Goal: Task Accomplishment & Management: Manage account settings

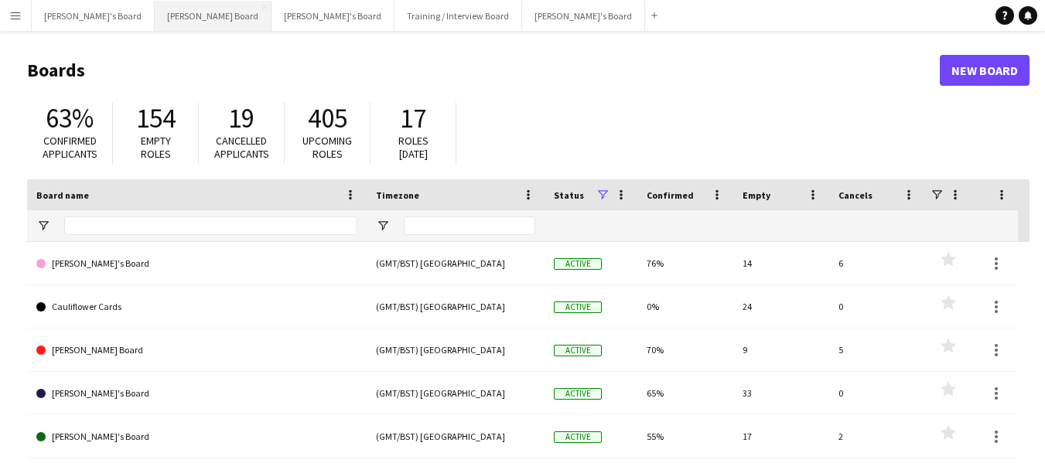
click at [159, 6] on button "[PERSON_NAME] Board Close" at bounding box center [213, 16] width 117 height 30
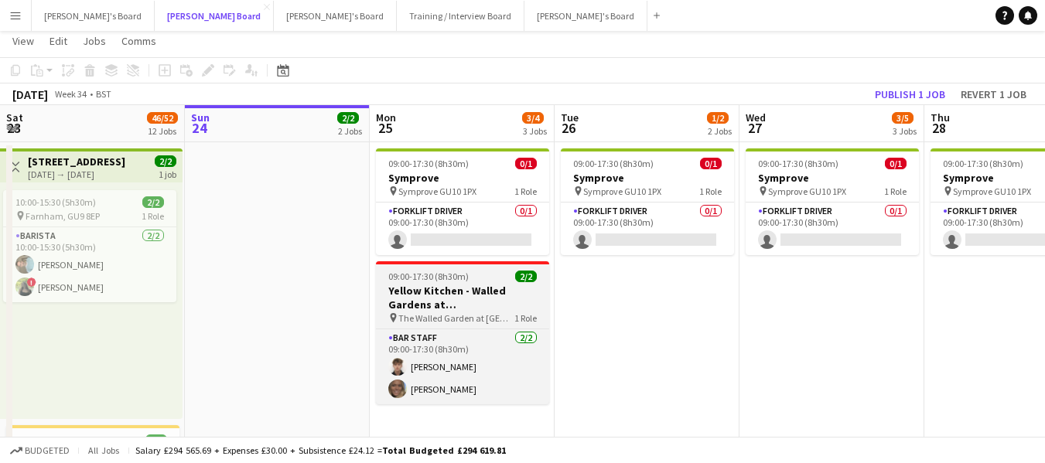
scroll to position [77, 0]
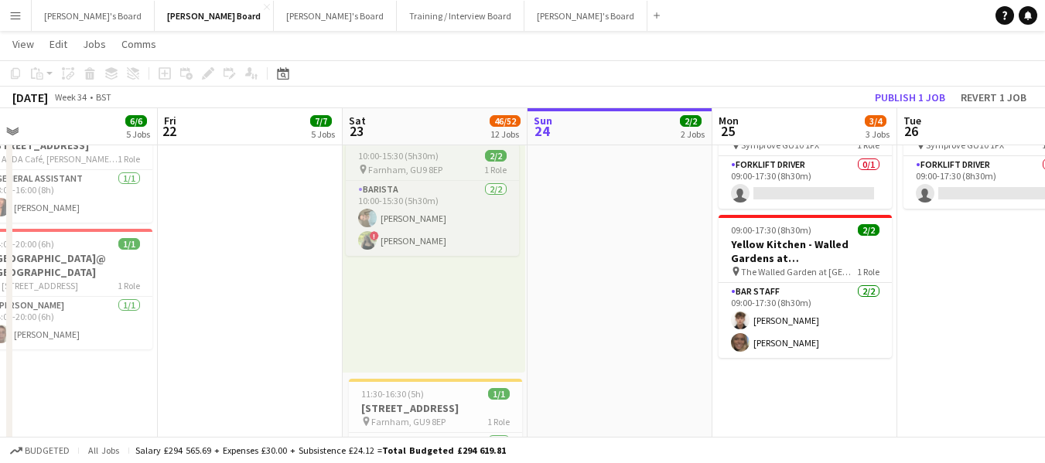
drag, startPoint x: 145, startPoint y: 131, endPoint x: 446, endPoint y: 168, distance: 303.1
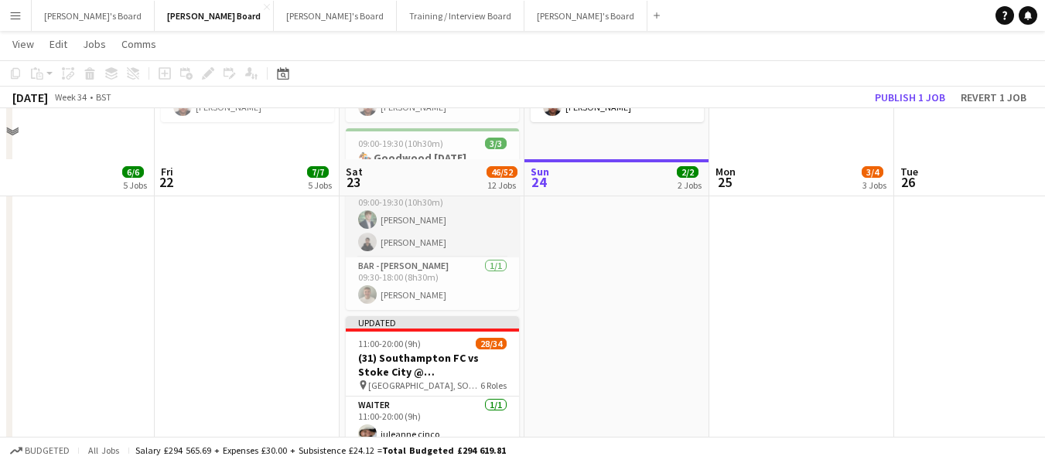
scroll to position [1005, 0]
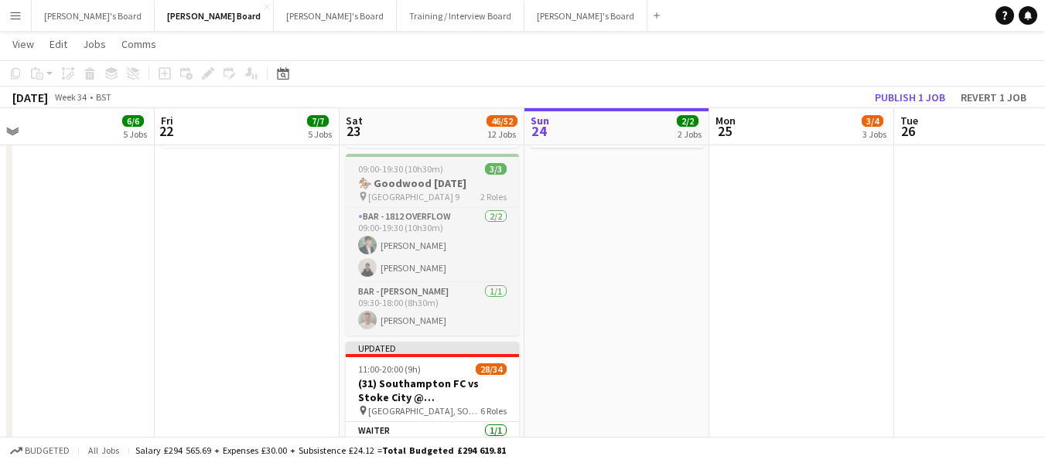
click at [391, 175] on span "09:00-19:30 (10h30m)" at bounding box center [400, 169] width 85 height 12
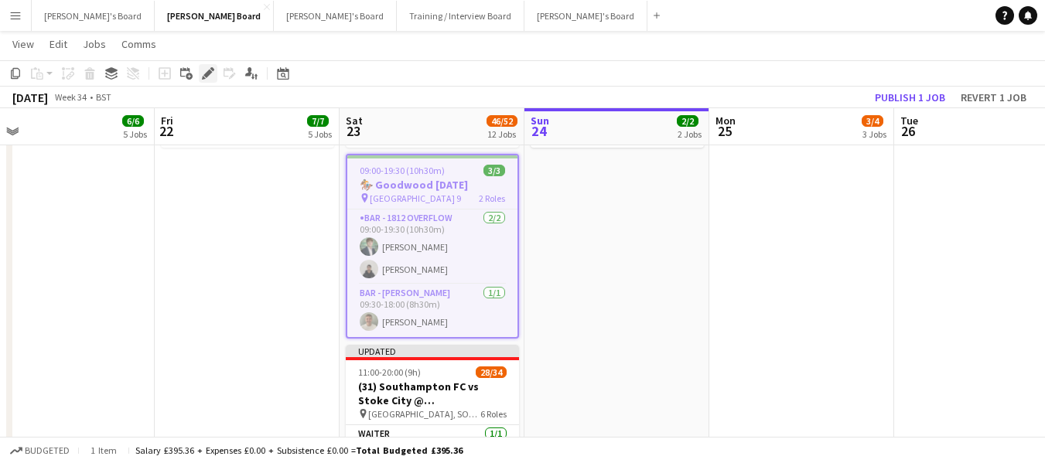
click at [208, 70] on icon "Edit" at bounding box center [208, 73] width 12 height 12
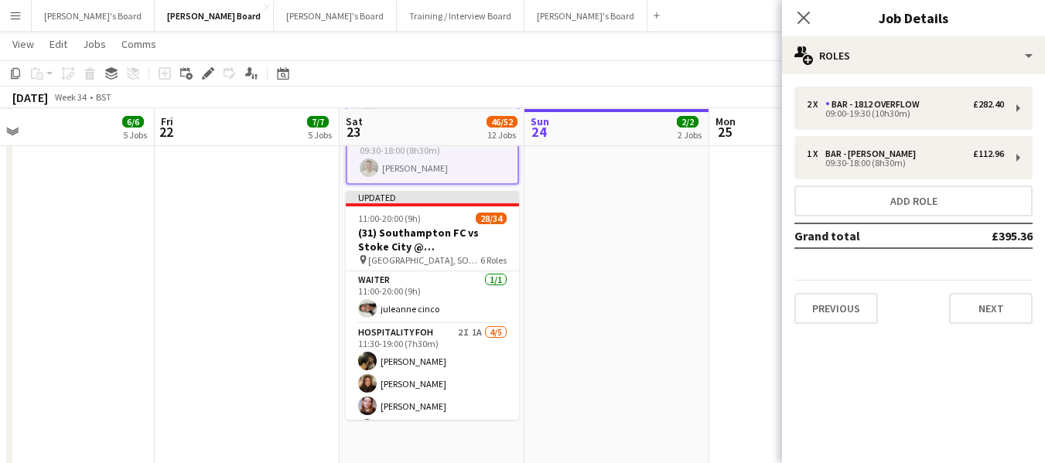
scroll to position [1160, 0]
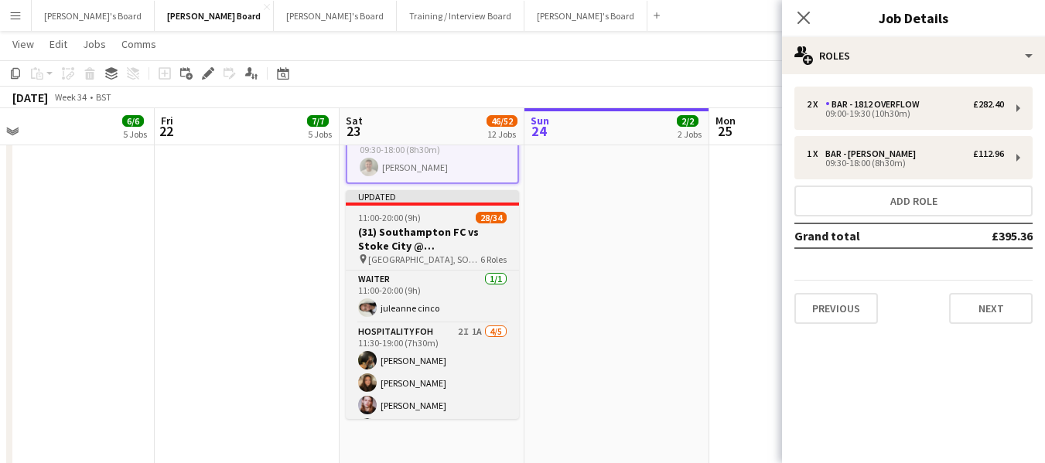
click at [418, 224] on span "11:00-20:00 (9h)" at bounding box center [389, 218] width 63 height 12
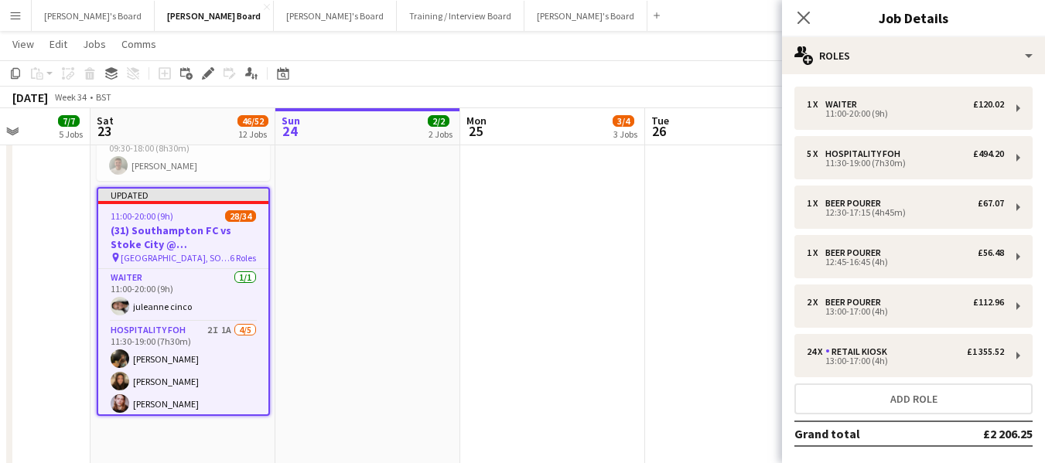
drag, startPoint x: 631, startPoint y: 132, endPoint x: 504, endPoint y: 131, distance: 127.6
click at [391, 114] on app-calendar-viewport "Tue 19 Wed 20 3/3 3 Jobs Thu 21 6/6 5 Jobs Fri 22 7/7 5 Jobs Sat 23 46/52 12 Jo…" at bounding box center [522, 106] width 1045 height 2413
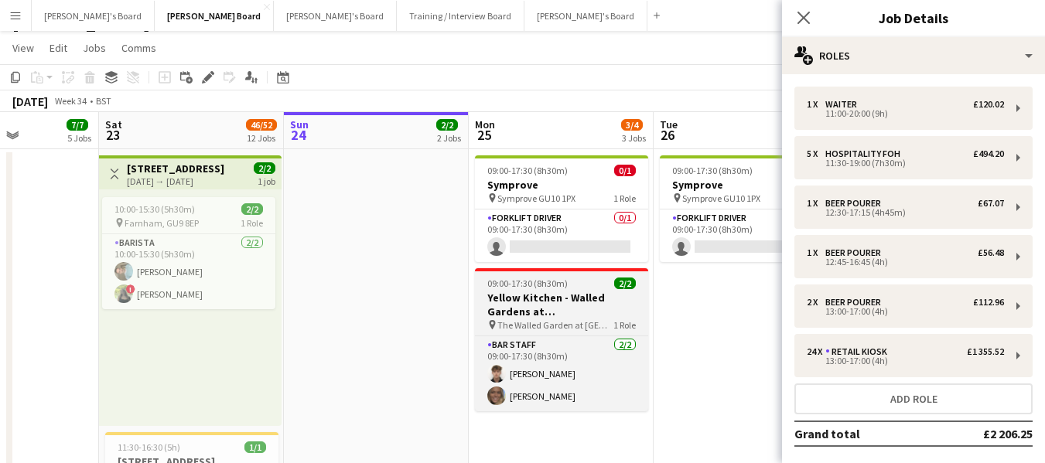
scroll to position [0, 0]
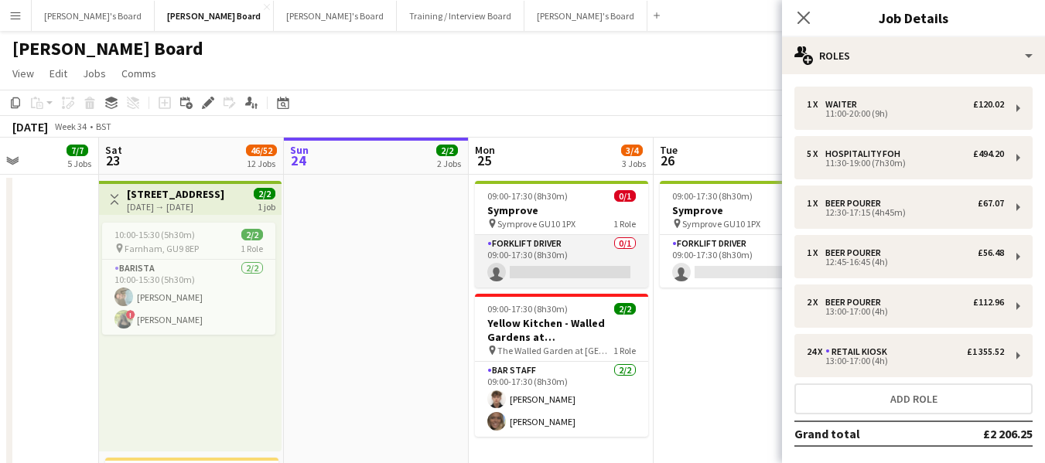
click at [515, 245] on app-card-role "Forklift Driver 0/1 09:00-17:30 (8h30m) single-neutral-actions" at bounding box center [561, 261] width 173 height 53
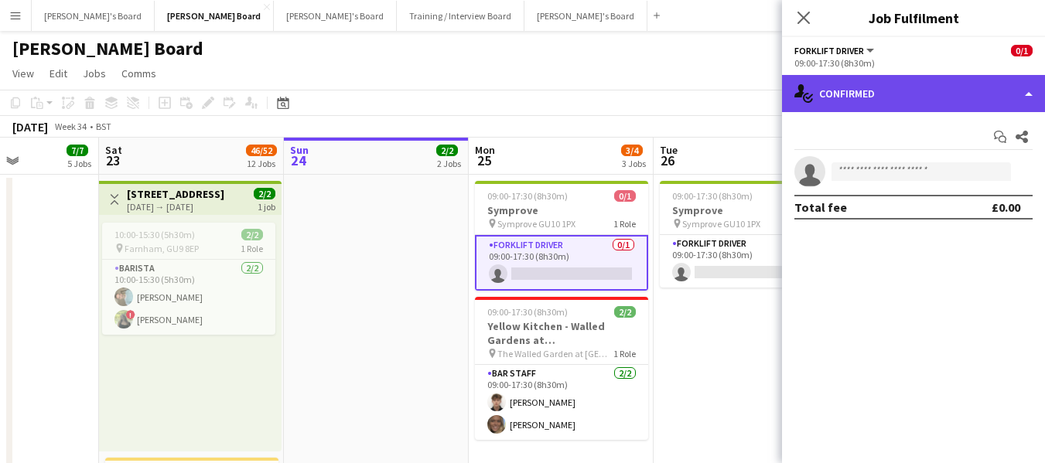
click at [924, 97] on div "single-neutral-actions-check-2 Confirmed" at bounding box center [913, 93] width 263 height 37
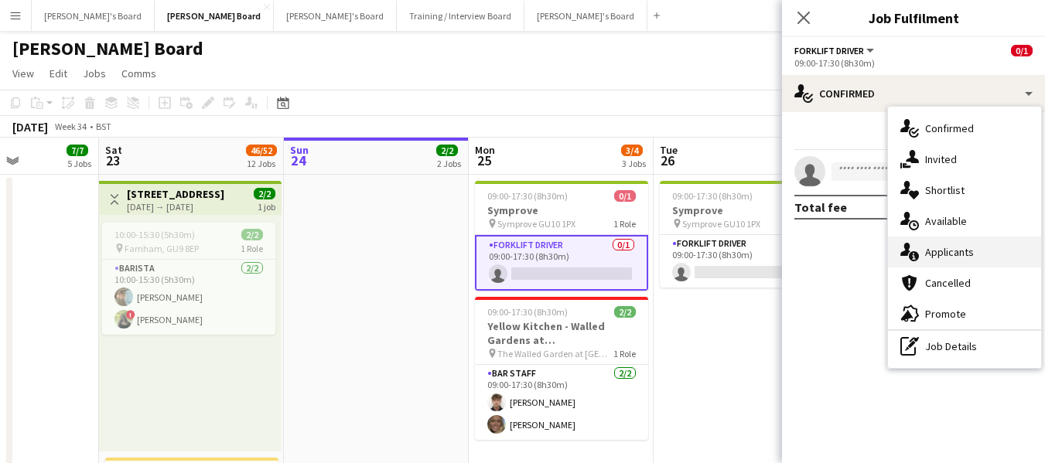
click at [929, 251] on div "single-neutral-actions-information Applicants" at bounding box center [964, 252] width 153 height 31
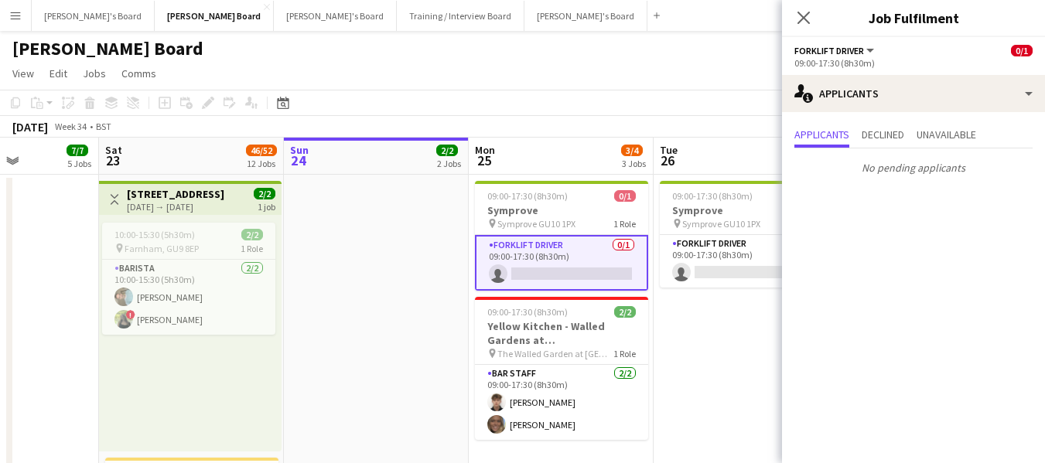
click at [521, 80] on app-page-menu "View Day view expanded Day view collapsed Month view Date picker Jump to [DATE]…" at bounding box center [522, 74] width 1045 height 29
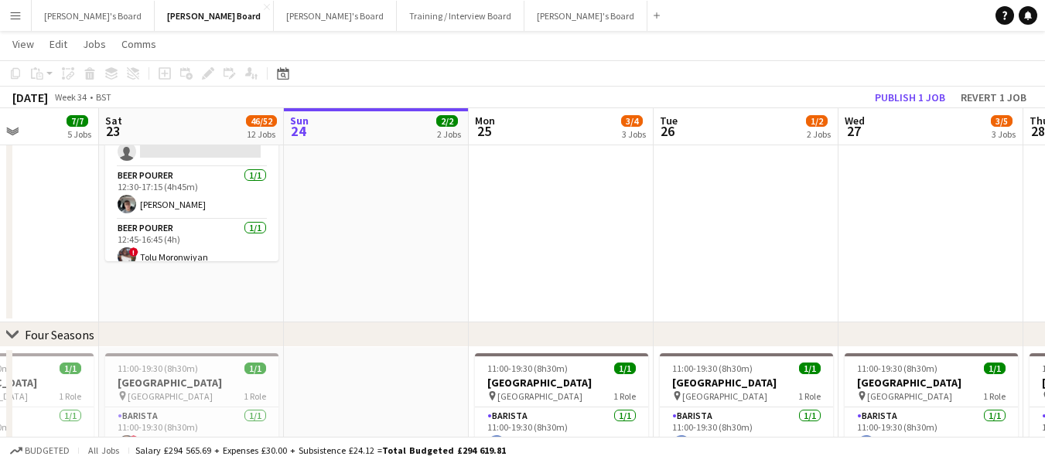
scroll to position [232, 0]
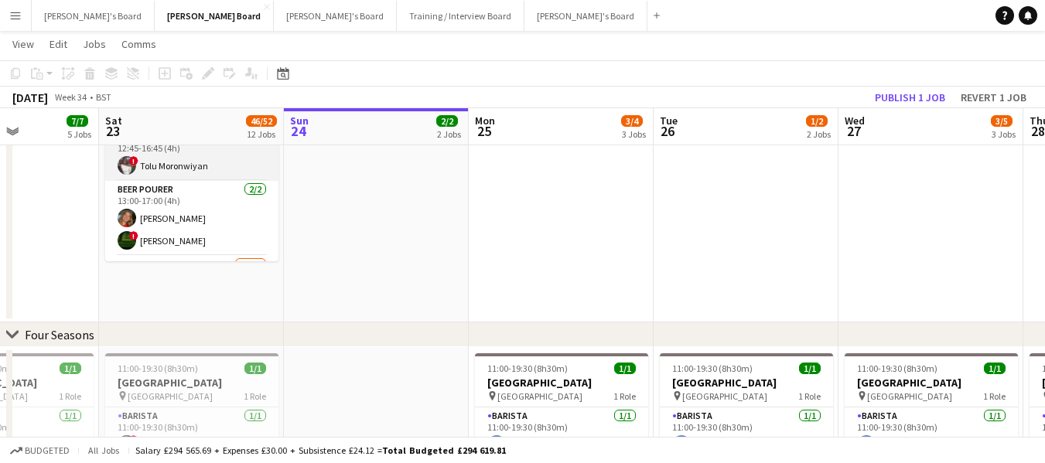
click at [189, 181] on app-card-role "BEER POURER [DATE] 12:45-16:45 (4h) ! Tolu [GEOGRAPHIC_DATA]" at bounding box center [191, 154] width 173 height 53
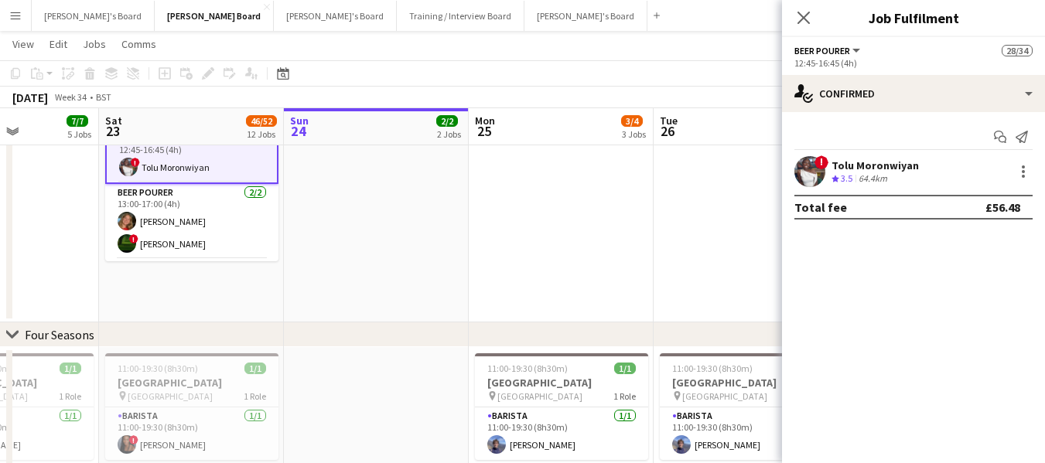
click at [886, 176] on div "64.4km" at bounding box center [872, 178] width 35 height 13
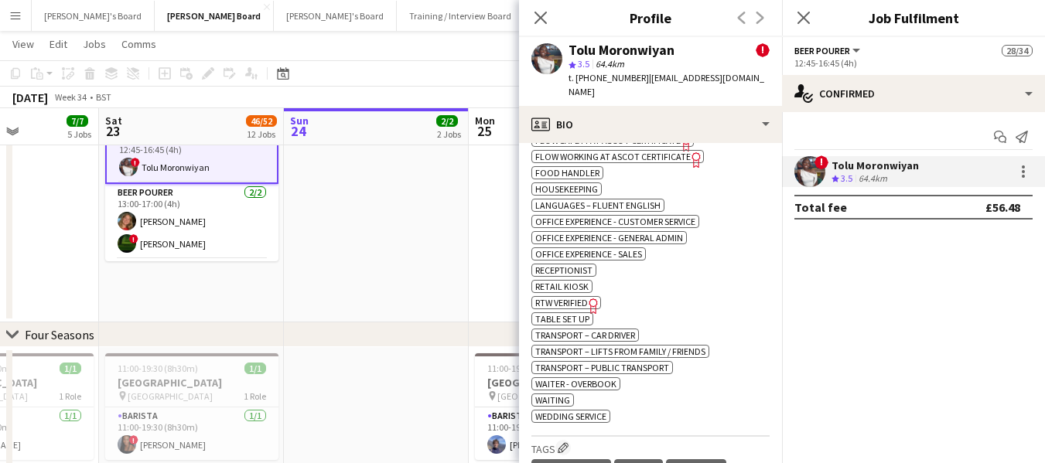
scroll to position [595, 0]
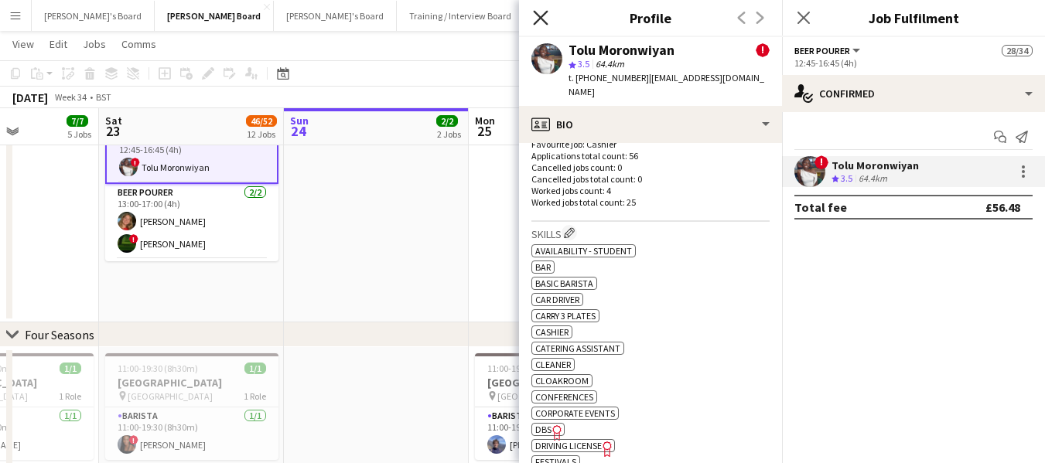
click at [541, 16] on icon at bounding box center [540, 17] width 15 height 15
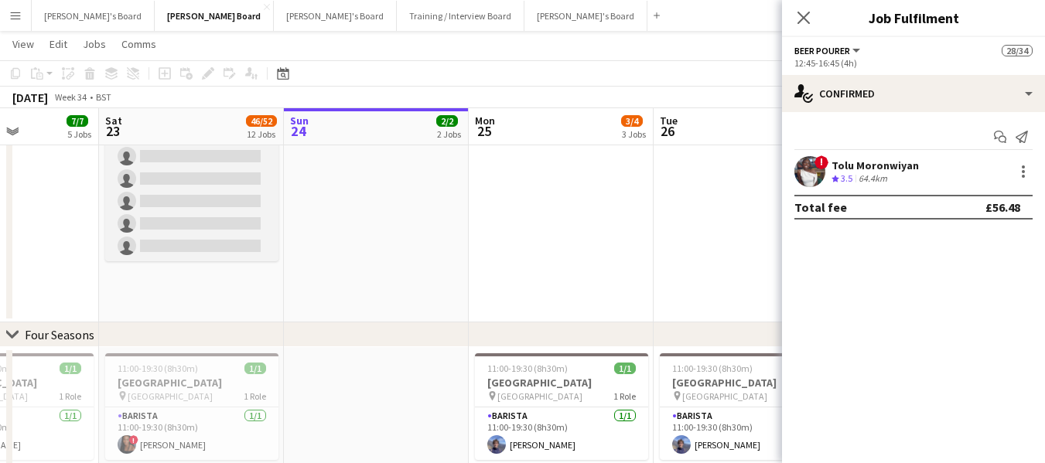
scroll to position [644, 0]
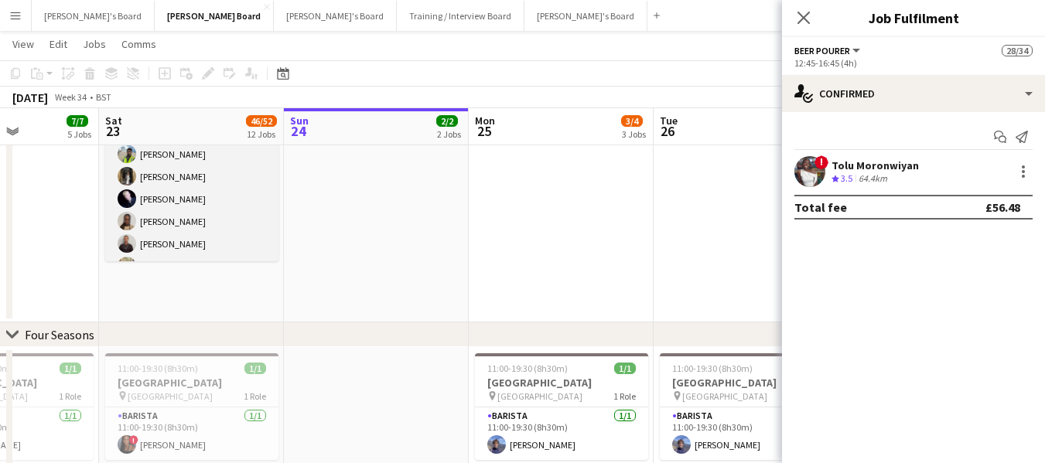
click at [181, 205] on app-card-role "Retail Kiosk 18I 1A 19/24 13:00-17:00 (4h) [PERSON_NAME] ! [PERSON_NAME] ! Shen…" at bounding box center [191, 132] width 173 height 568
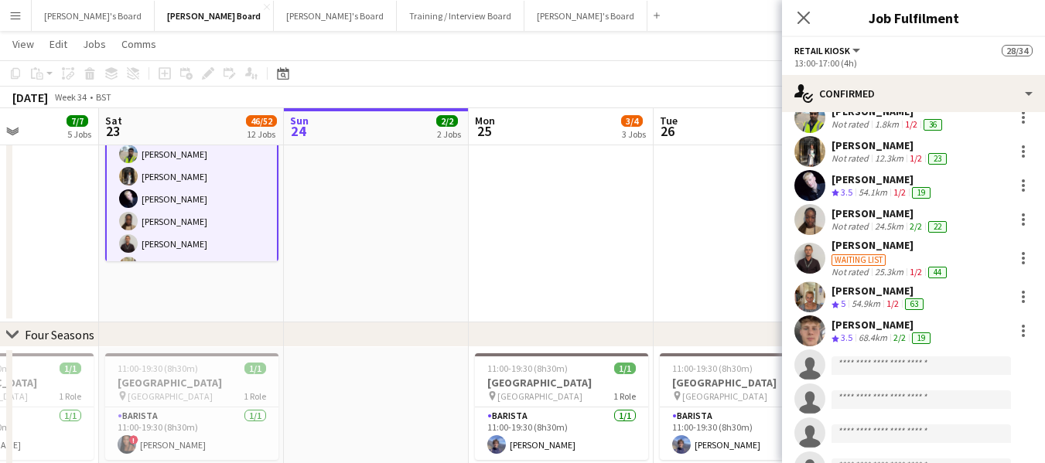
scroll to position [464, 0]
click at [867, 244] on div "[PERSON_NAME]" at bounding box center [890, 244] width 118 height 14
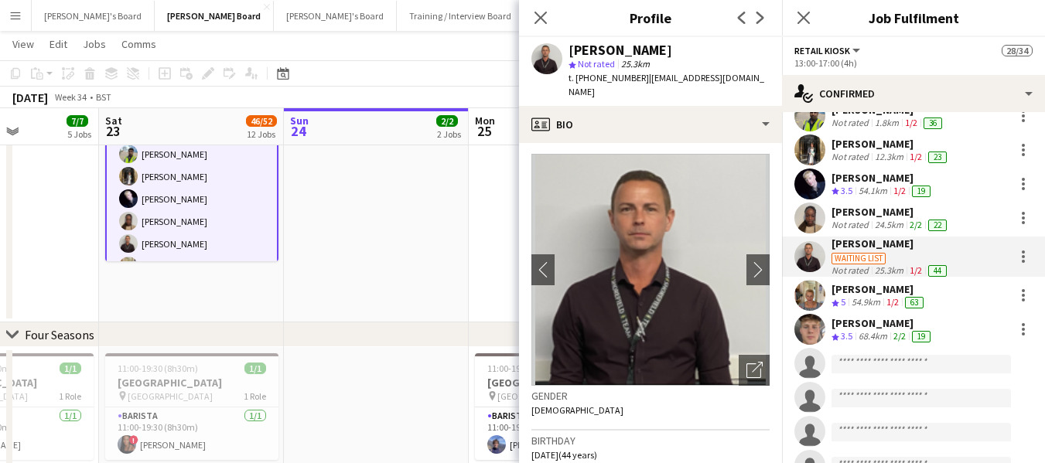
scroll to position [0, 0]
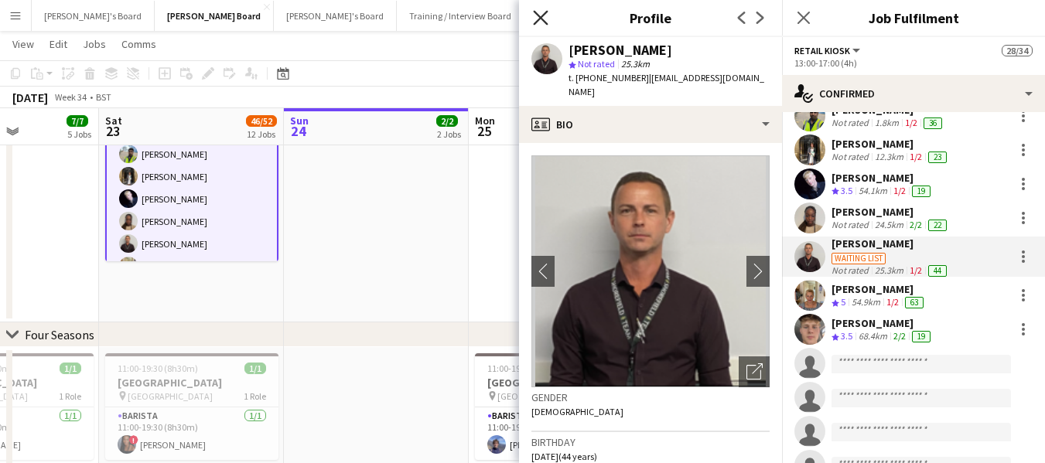
click at [539, 22] on icon "Close pop-in" at bounding box center [540, 17] width 15 height 15
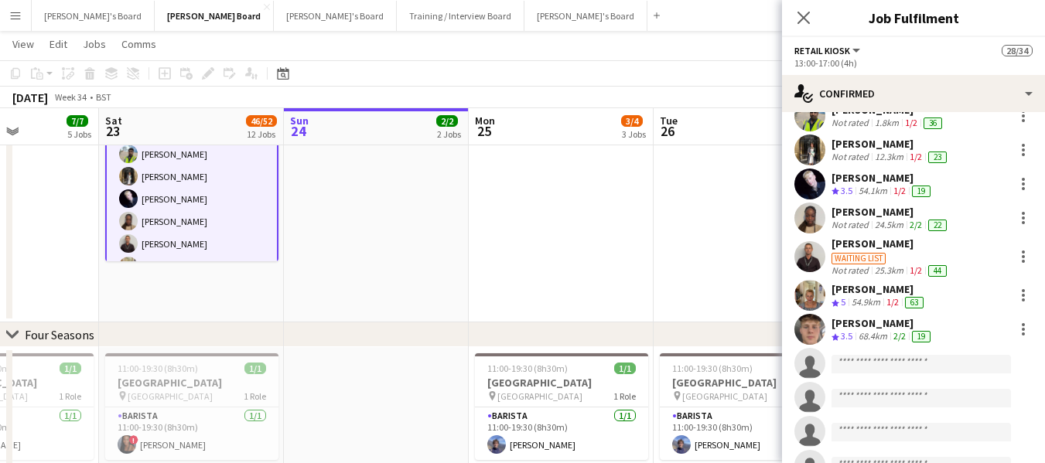
click at [15, 16] on app-icon "Menu" at bounding box center [15, 15] width 12 height 12
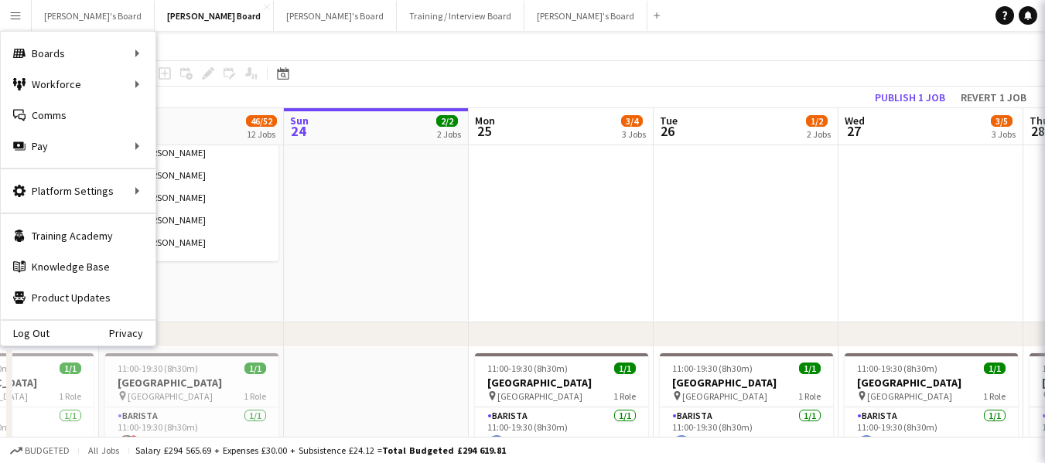
scroll to position [640, 0]
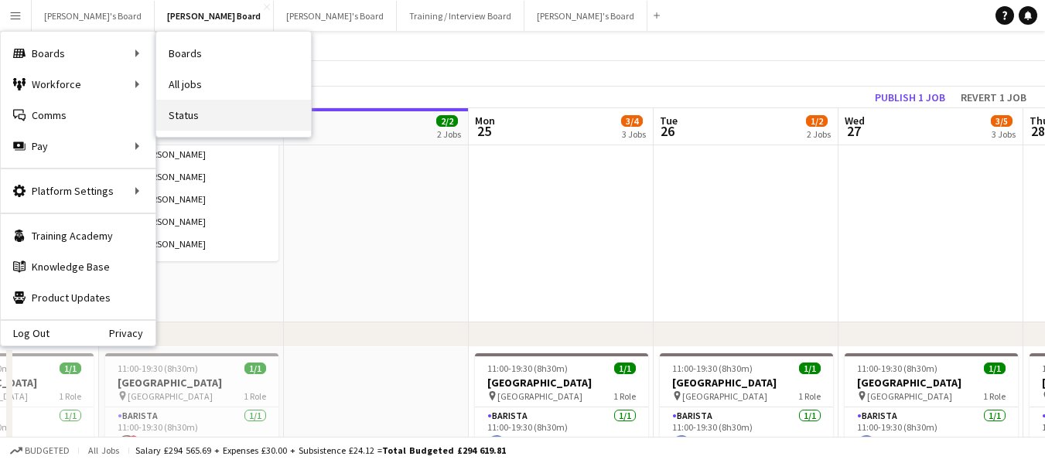
click at [188, 111] on link "Status" at bounding box center [233, 115] width 155 height 31
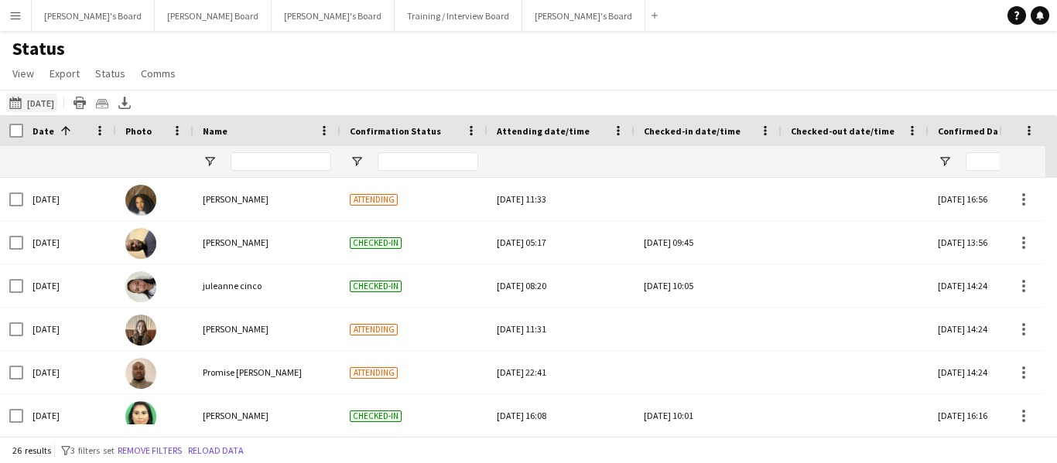
click at [39, 104] on button "This Week [DATE]" at bounding box center [31, 103] width 51 height 19
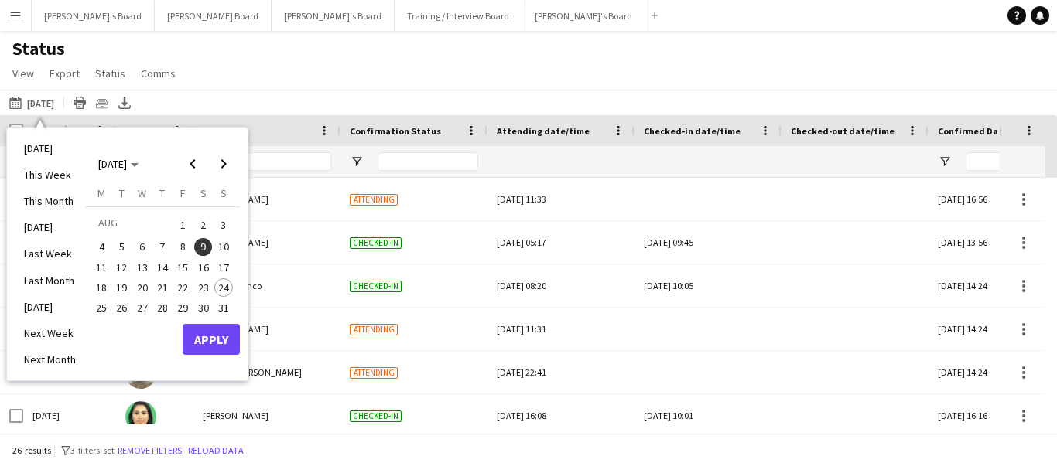
click at [203, 286] on span "23" at bounding box center [203, 287] width 19 height 19
click at [214, 326] on button "Apply" at bounding box center [211, 339] width 57 height 31
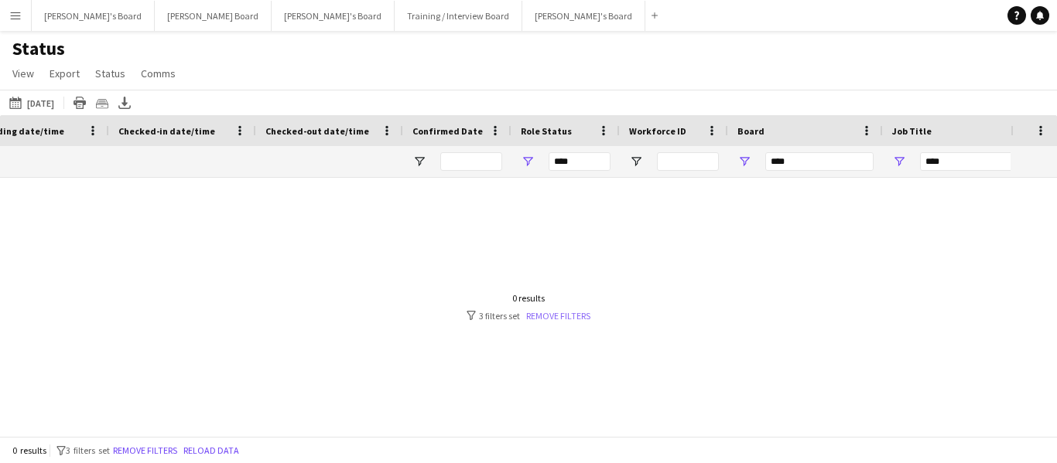
click at [580, 316] on link "Remove filters" at bounding box center [558, 316] width 64 height 12
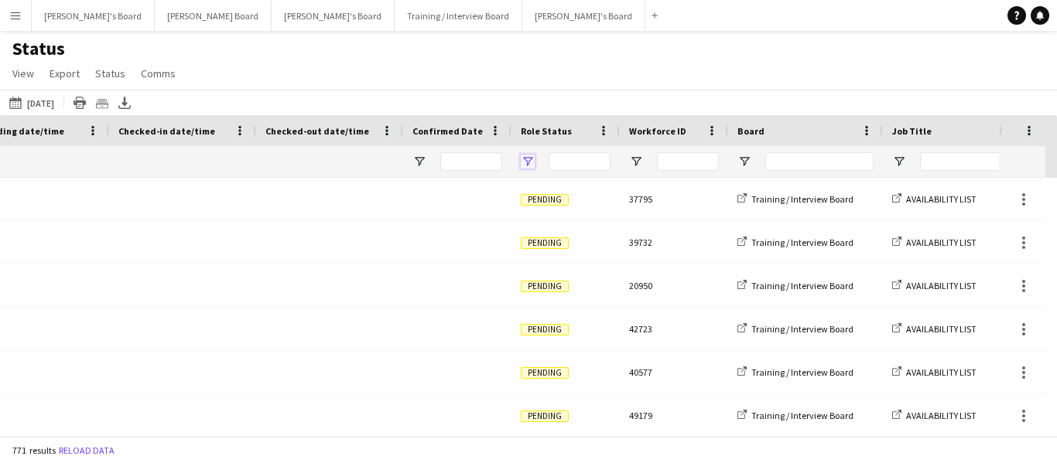
click at [526, 158] on span "Open Filter Menu" at bounding box center [528, 162] width 14 height 14
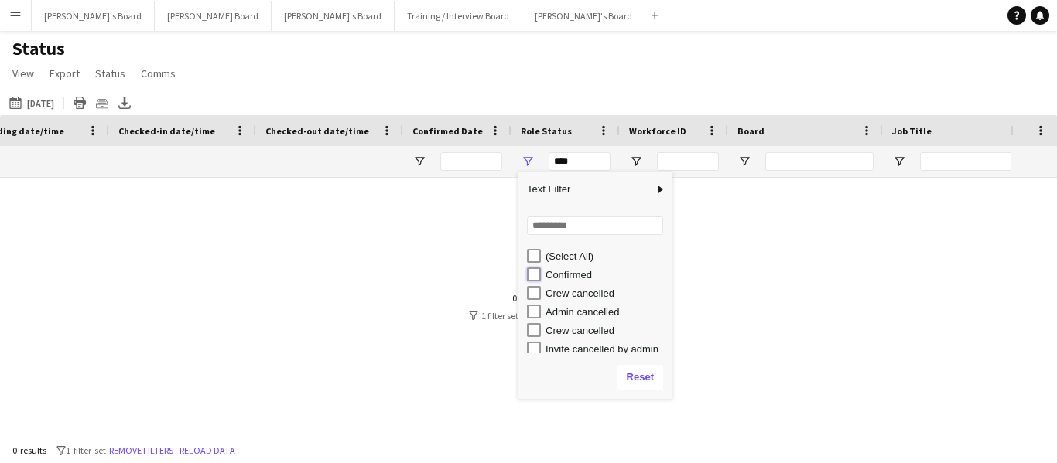
type input "**********"
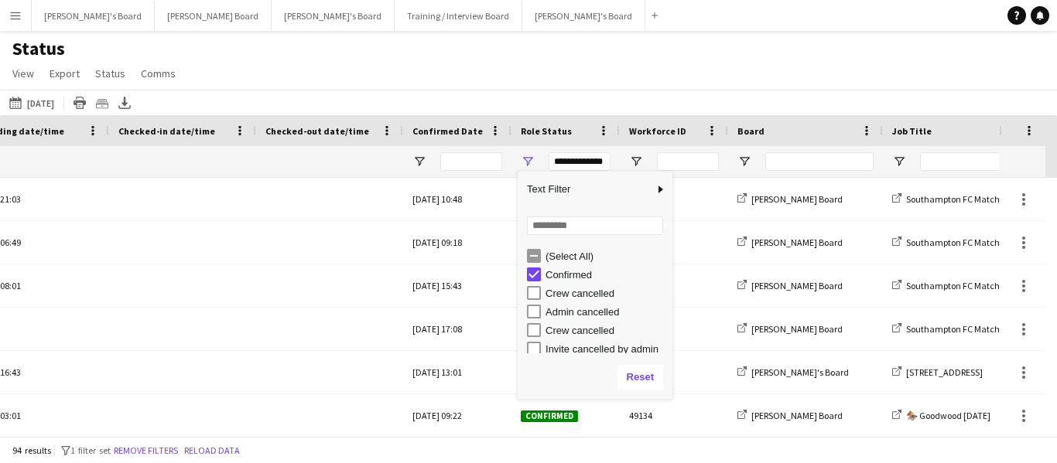
click at [307, 155] on div at bounding box center [329, 161] width 128 height 31
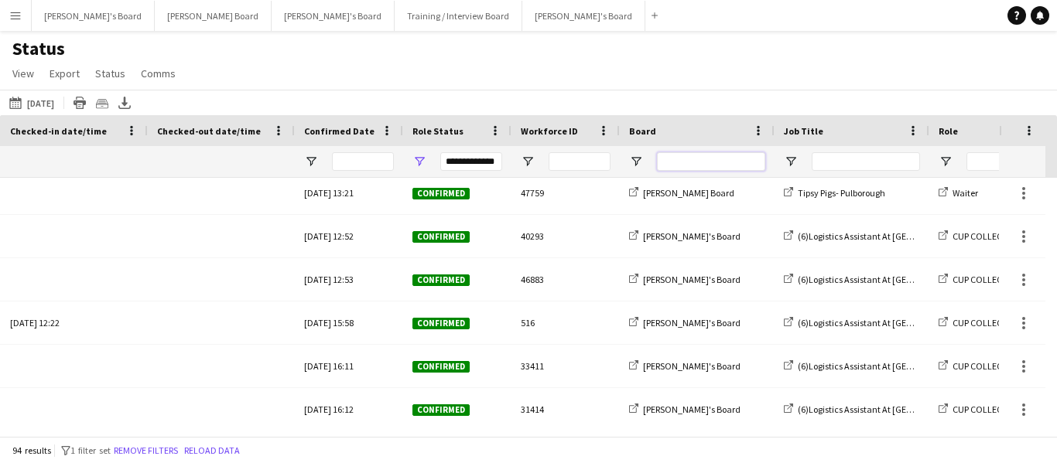
click at [682, 159] on input "Board Filter Input" at bounding box center [711, 161] width 108 height 19
click at [636, 160] on span "Open Filter Menu" at bounding box center [636, 162] width 14 height 14
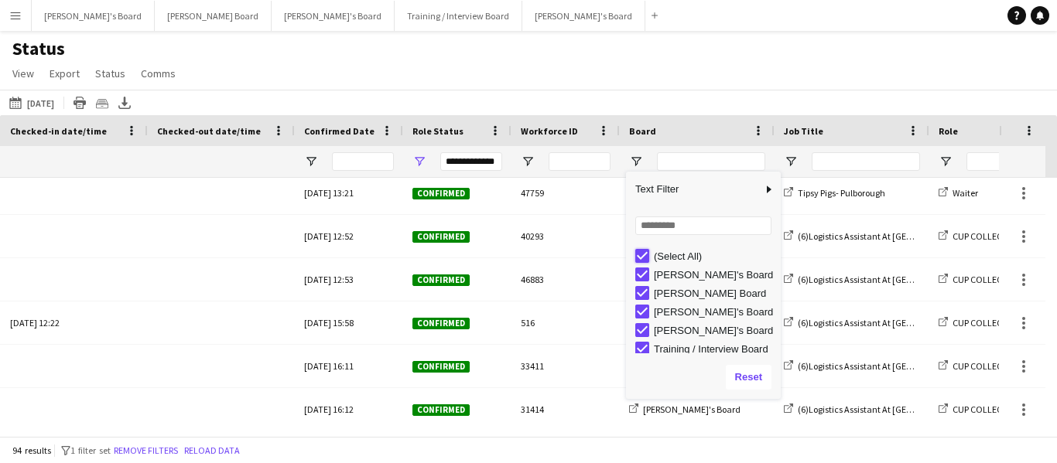
type input "***"
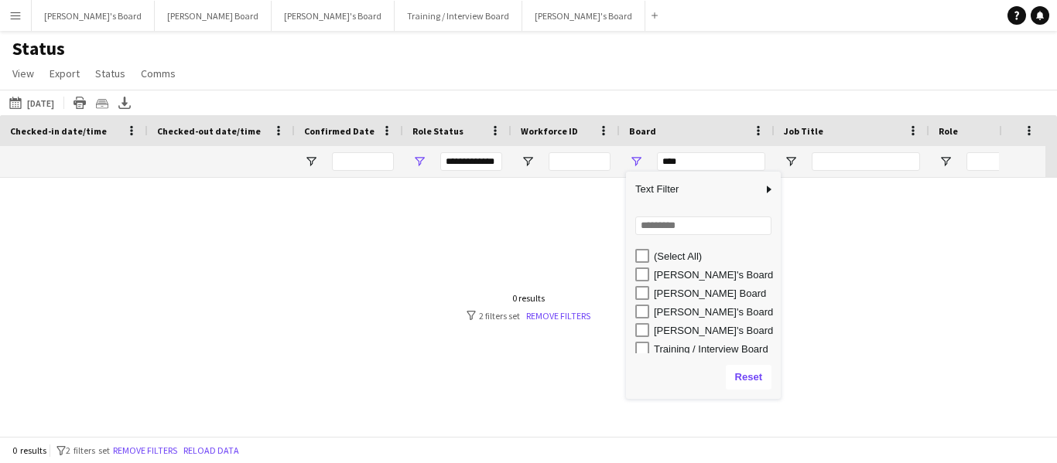
type input "***"
type input "**********"
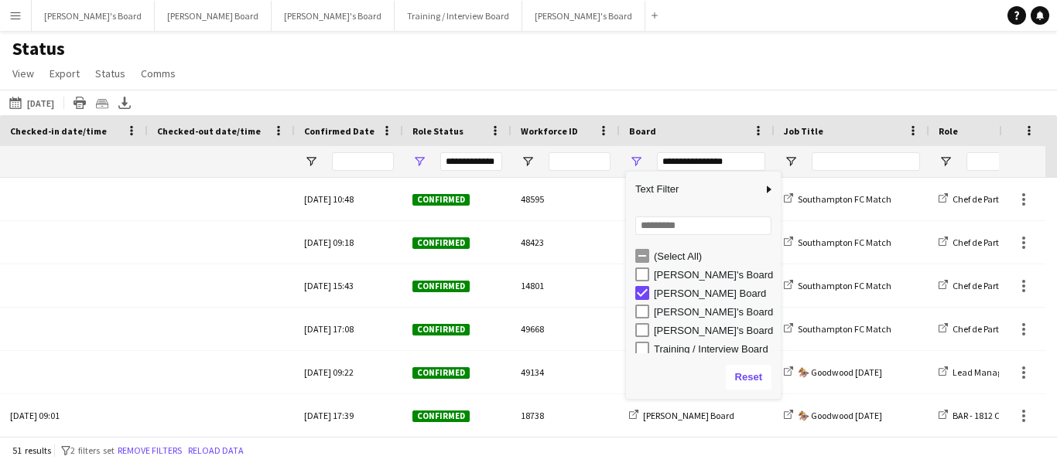
click at [316, 64] on div "Status View Views Default view Airshow Accreditation Airshow Check In Attending…" at bounding box center [528, 63] width 1057 height 53
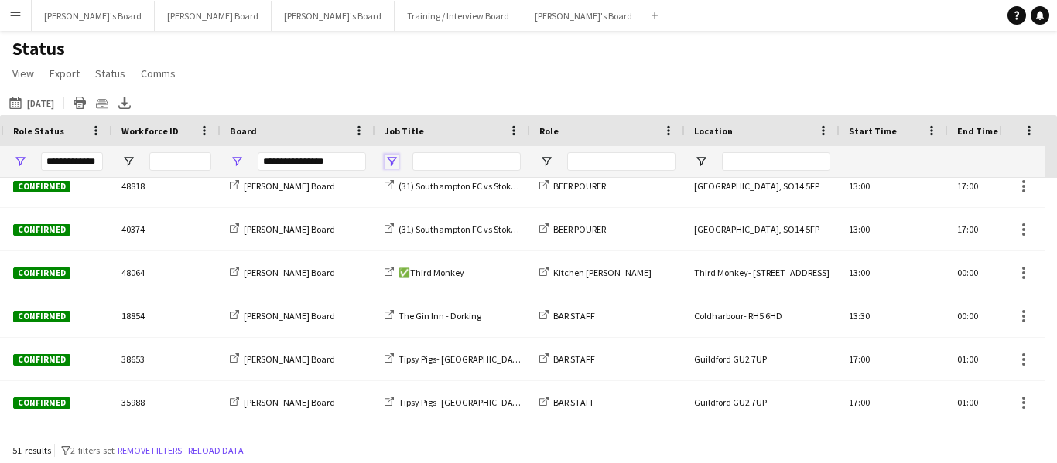
click at [391, 157] on span "Open Filter Menu" at bounding box center [391, 162] width 14 height 14
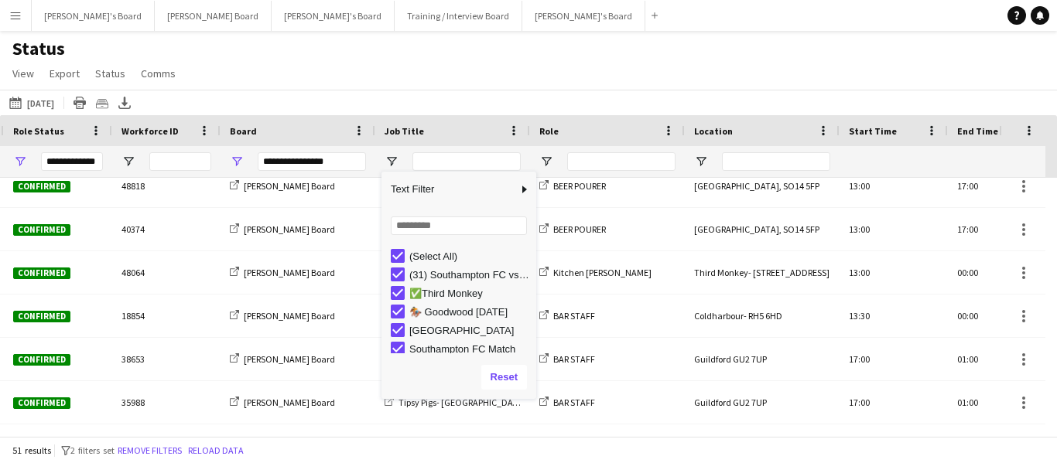
click at [405, 258] on div "(Select All)" at bounding box center [463, 256] width 145 height 19
type input "***"
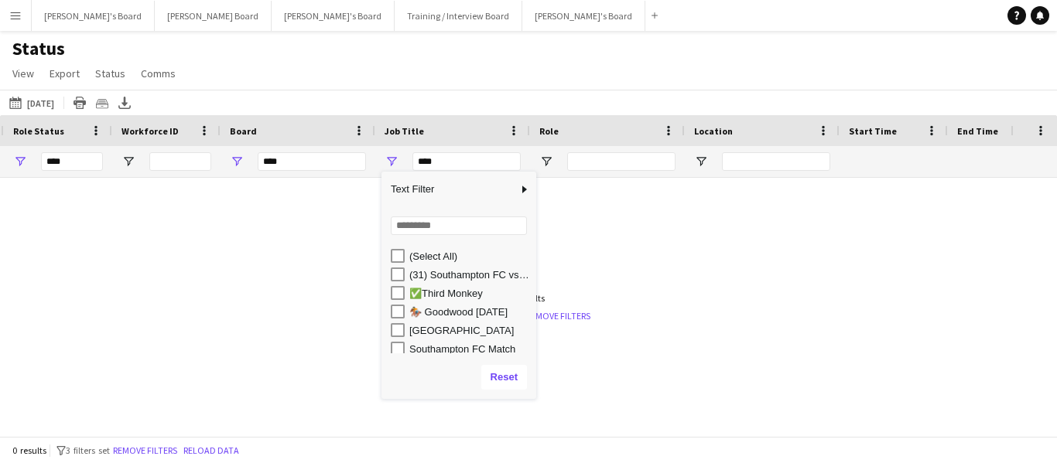
click at [455, 273] on div "(31) Southampton FC vs Stoke City @ [GEOGRAPHIC_DATA]" at bounding box center [470, 275] width 122 height 12
type input "**********"
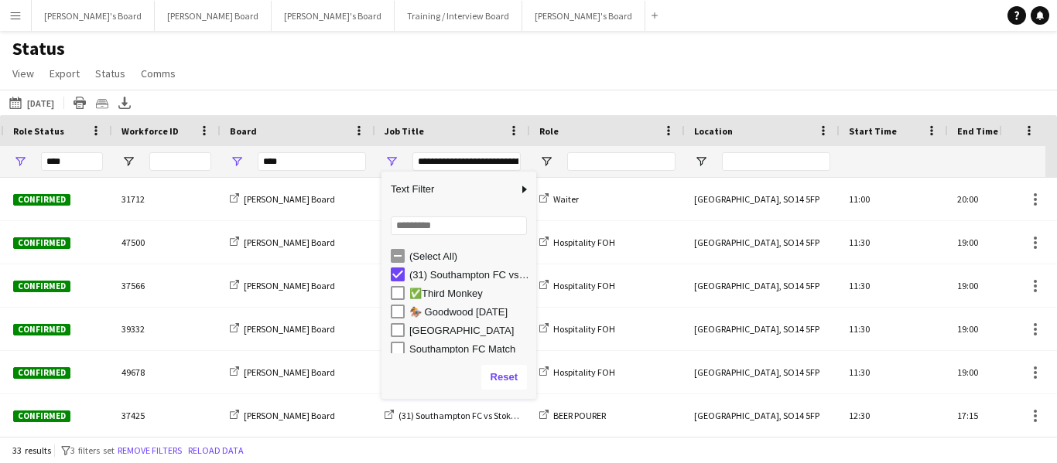
type input "**********"
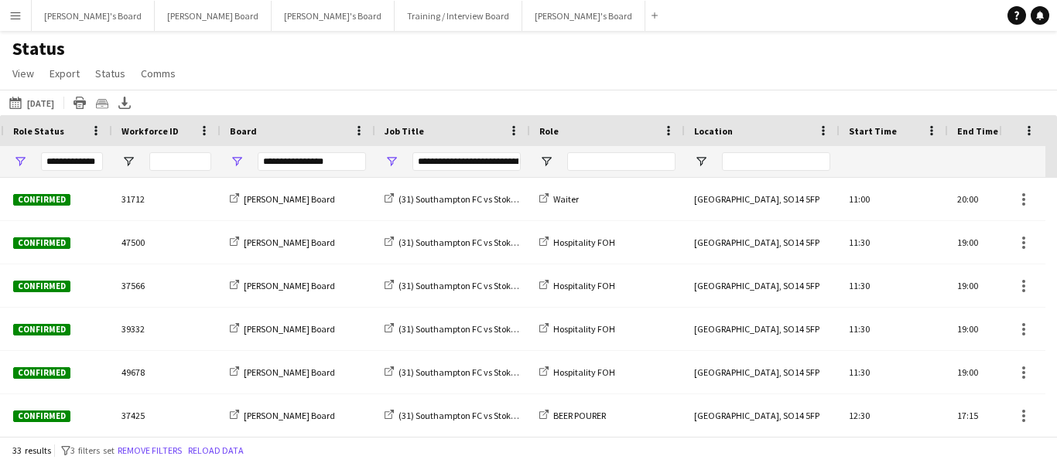
click at [477, 43] on div "Status View Views Default view Airshow Accreditation Airshow Check In Attending…" at bounding box center [528, 63] width 1057 height 53
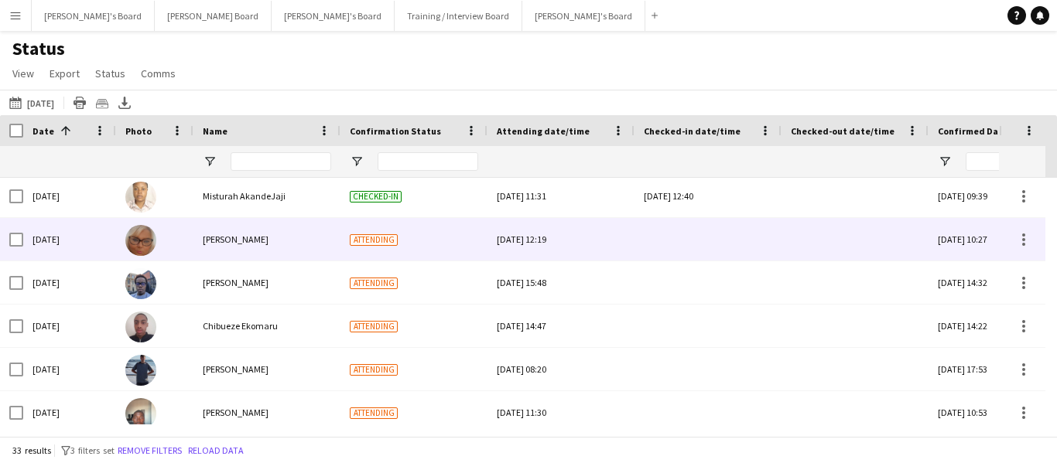
click at [214, 242] on span "[PERSON_NAME]" at bounding box center [236, 240] width 66 height 12
click at [219, 234] on span "[PERSON_NAME]" at bounding box center [236, 240] width 66 height 12
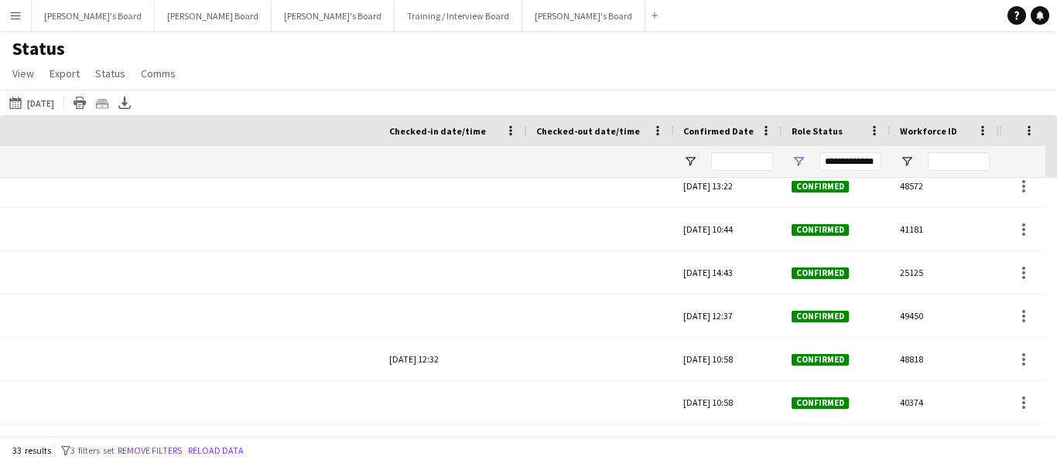
scroll to position [0, 1248]
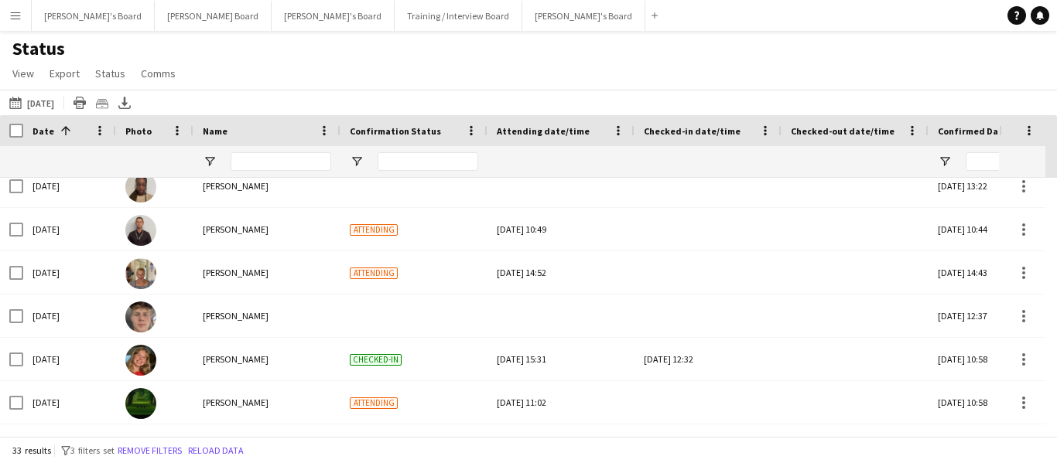
click at [12, 14] on app-icon "Menu" at bounding box center [15, 15] width 12 height 12
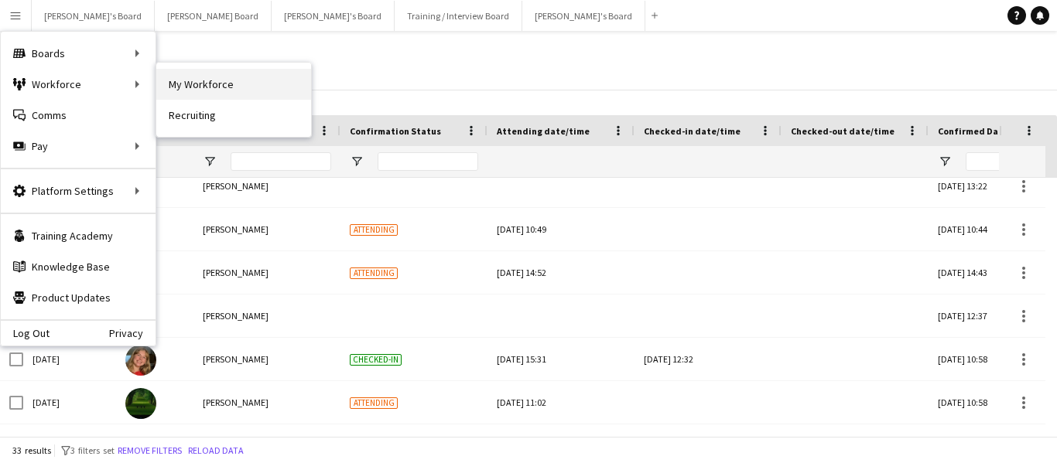
click at [242, 81] on link "My Workforce" at bounding box center [233, 84] width 155 height 31
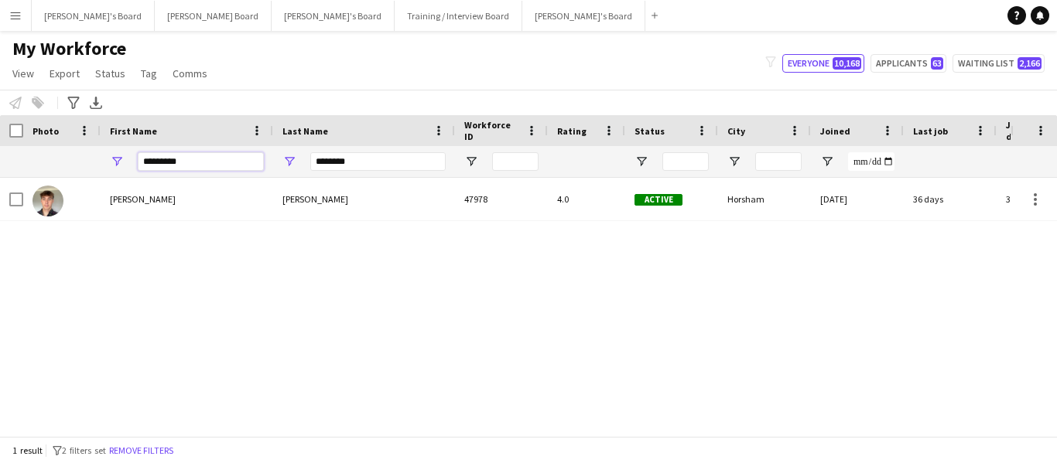
drag, startPoint x: 179, startPoint y: 165, endPoint x: 129, endPoint y: 154, distance: 51.4
click at [129, 154] on div "*********" at bounding box center [187, 161] width 172 height 31
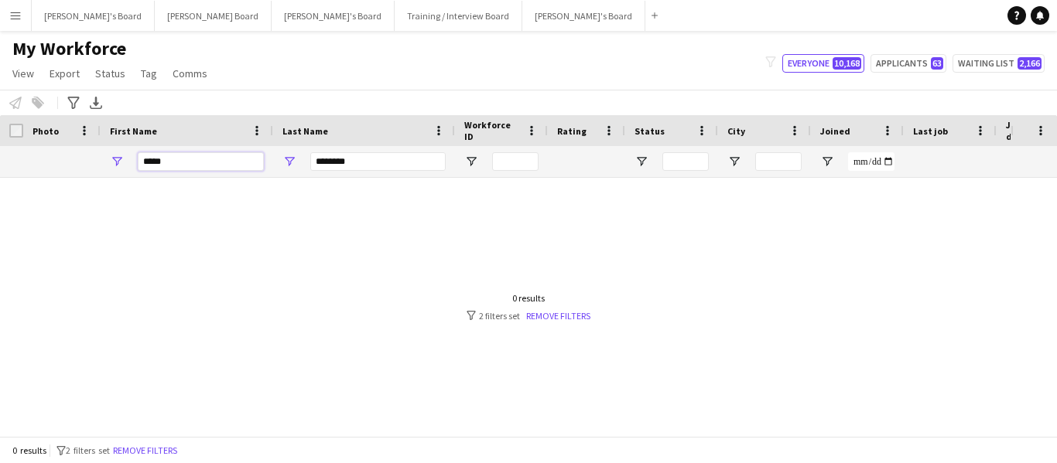
type input "*****"
click at [401, 162] on input "********" at bounding box center [377, 161] width 135 height 19
type input "*"
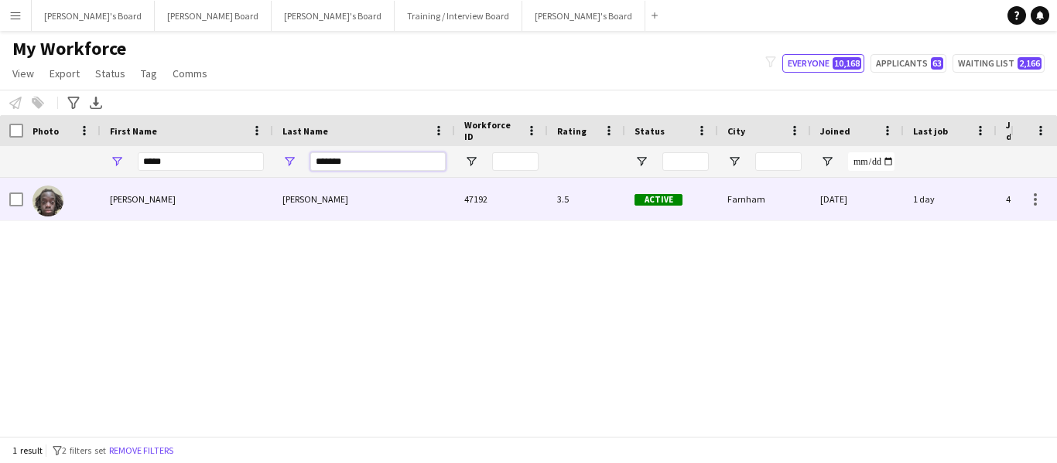
type input "*******"
click at [285, 203] on div "[PERSON_NAME]" at bounding box center [364, 199] width 182 height 43
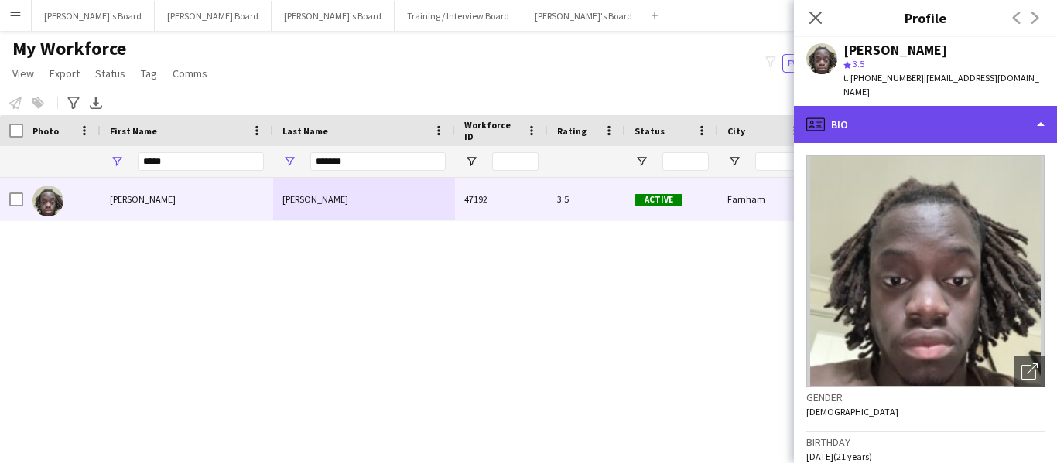
click at [904, 123] on div "profile Bio" at bounding box center [925, 124] width 263 height 37
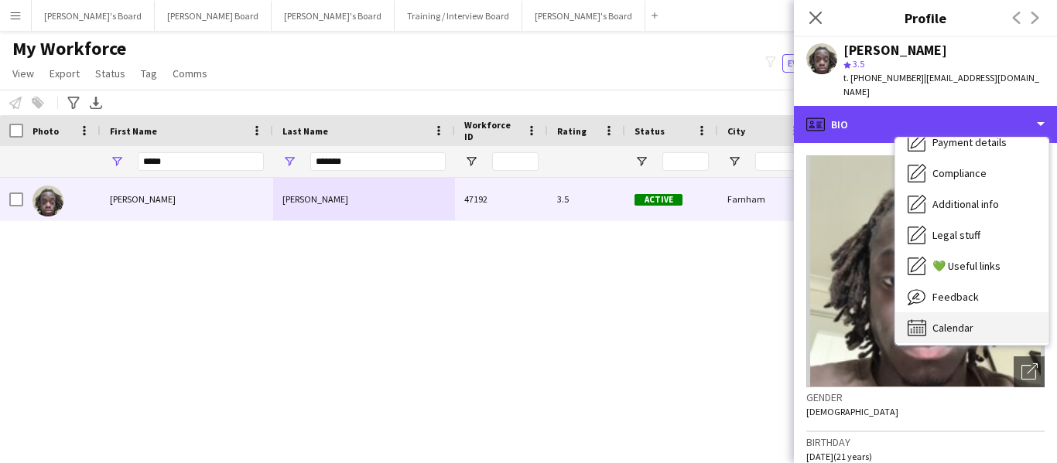
scroll to position [207, 0]
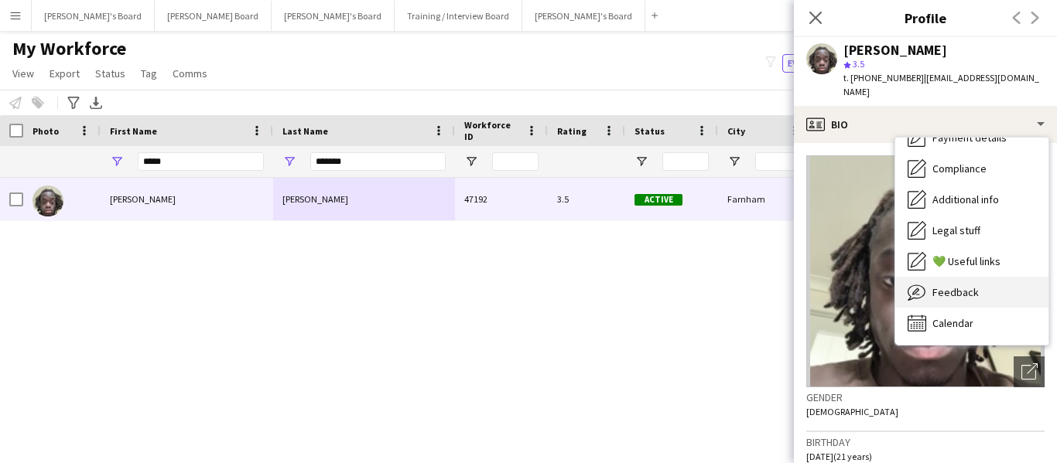
click at [964, 285] on span "Feedback" at bounding box center [955, 292] width 46 height 14
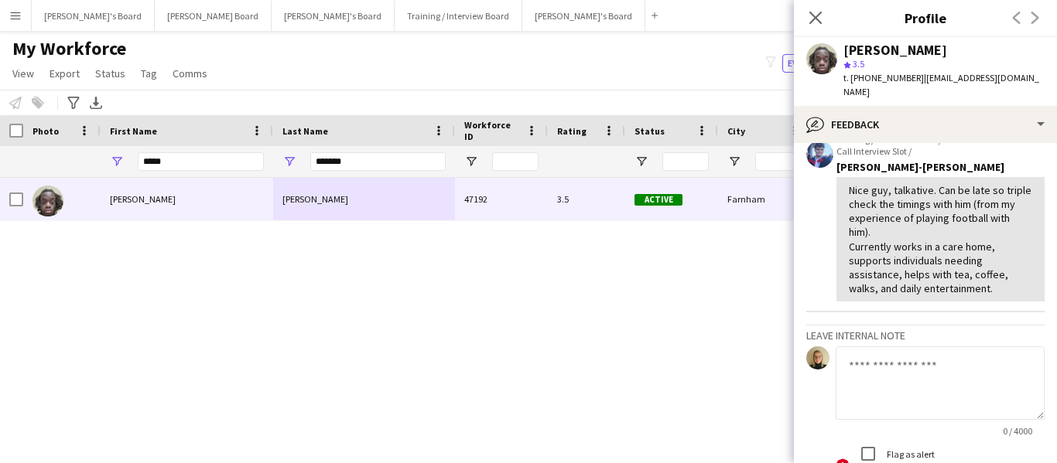
scroll to position [0, 0]
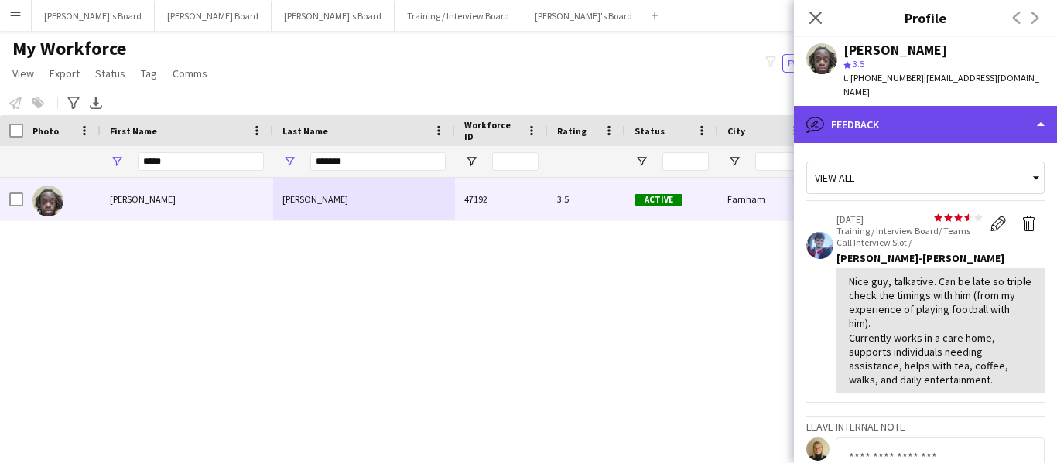
click at [897, 114] on div "bubble-pencil Feedback" at bounding box center [925, 124] width 263 height 37
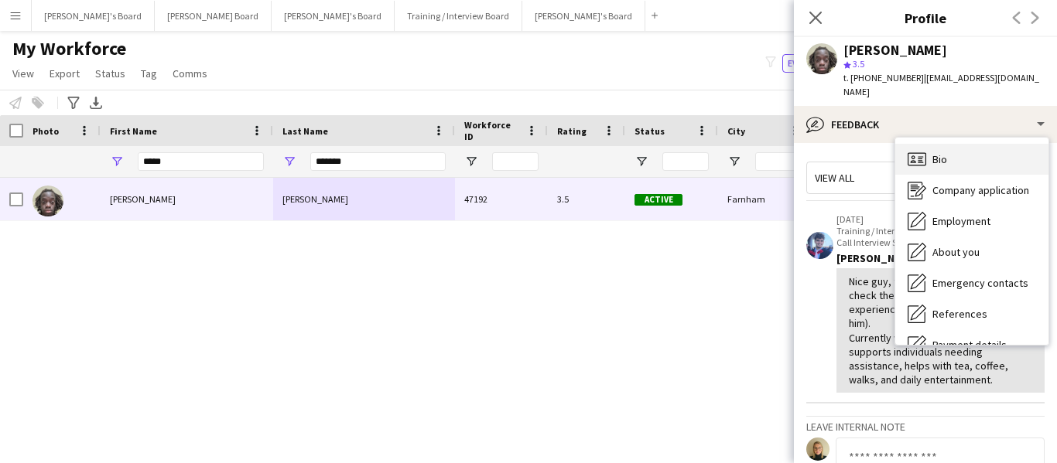
click at [923, 150] on icon "Bio" at bounding box center [916, 159] width 19 height 19
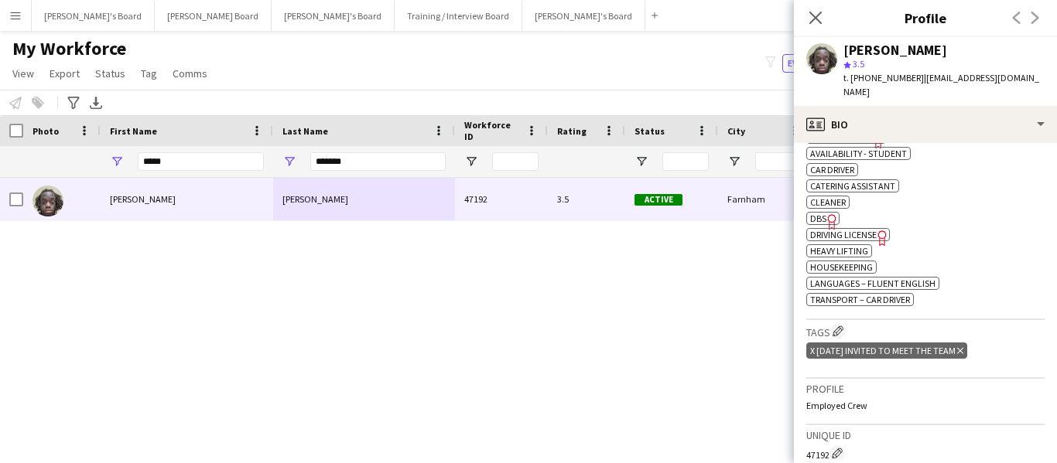
scroll to position [464, 0]
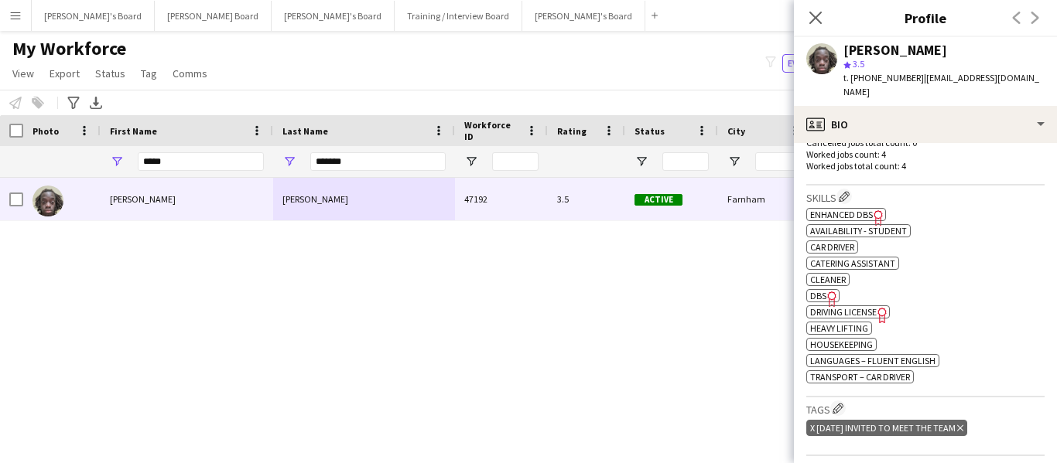
click at [819, 290] on span "DBS" at bounding box center [818, 296] width 16 height 12
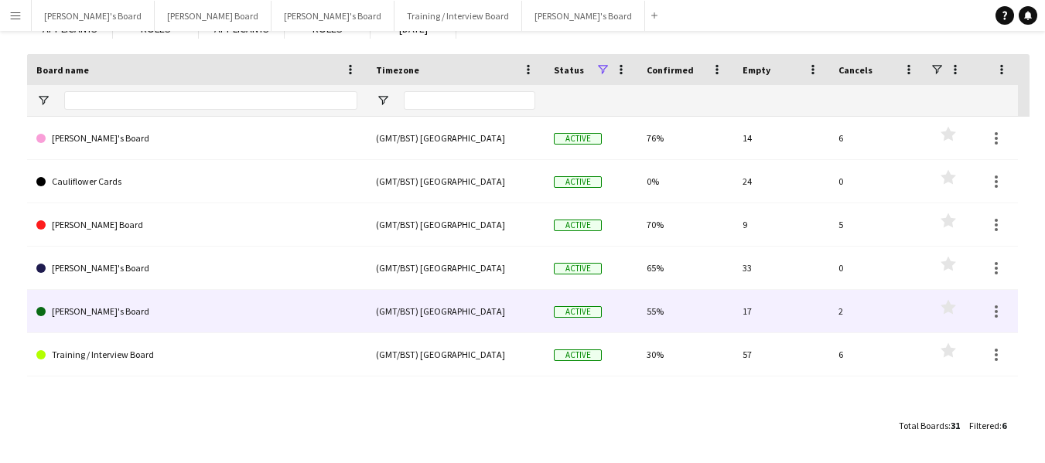
scroll to position [126, 0]
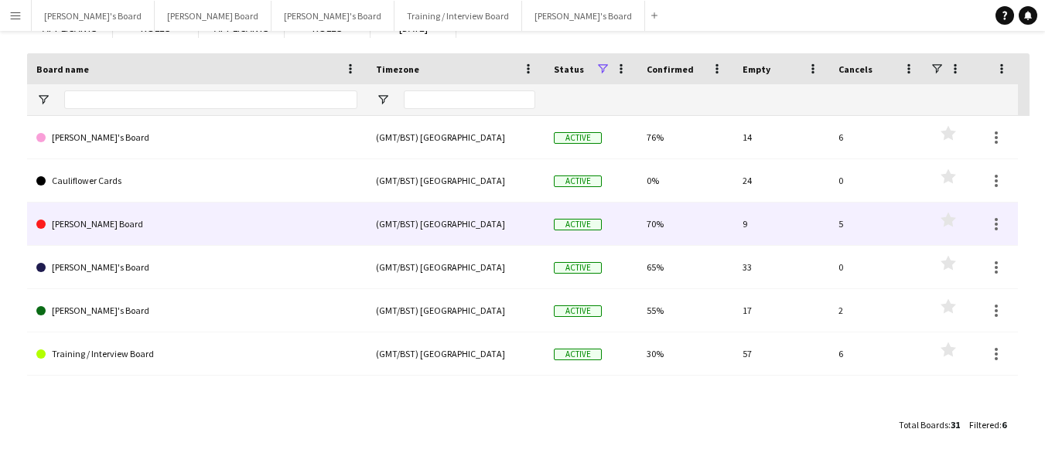
click at [82, 220] on link "[PERSON_NAME] Board" at bounding box center [196, 224] width 321 height 43
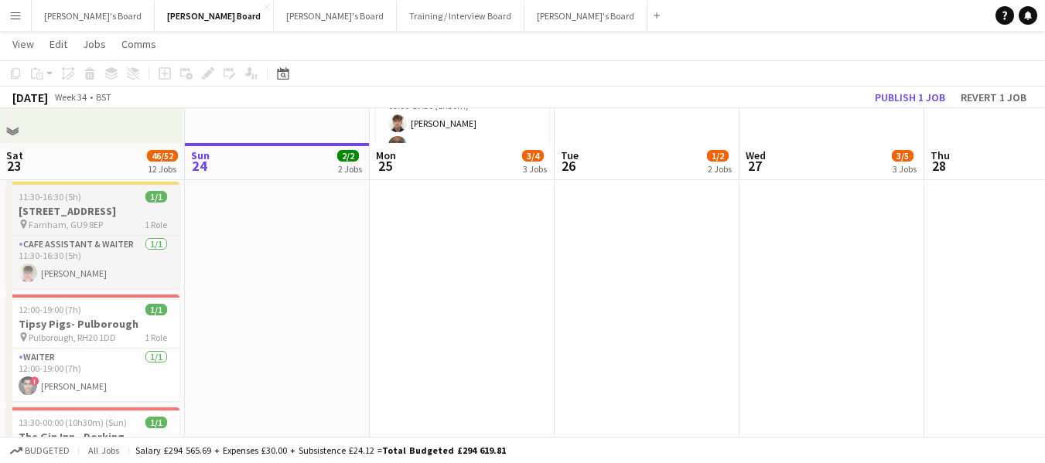
scroll to position [309, 0]
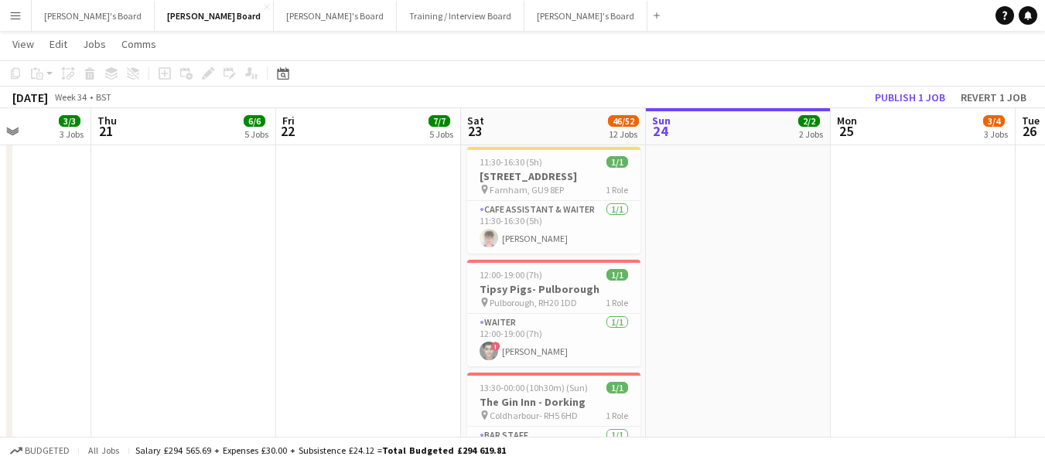
drag, startPoint x: 52, startPoint y: 126, endPoint x: 510, endPoint y: 146, distance: 459.1
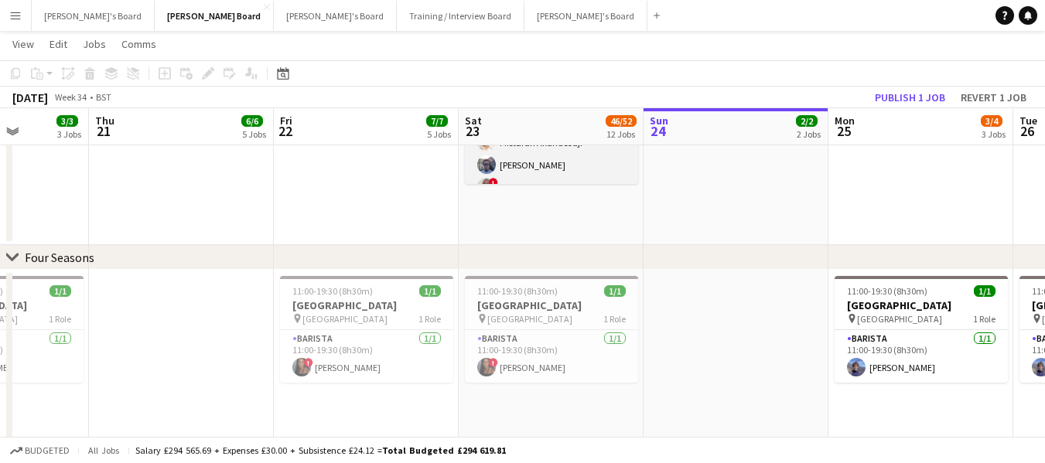
scroll to position [486, 0]
click at [518, 169] on app-card-role "Retail Kiosk 18I 1A 19/24 13:00-17:00 (4h) [PERSON_NAME] ! [PERSON_NAME] ! Shen…" at bounding box center [551, 209] width 173 height 568
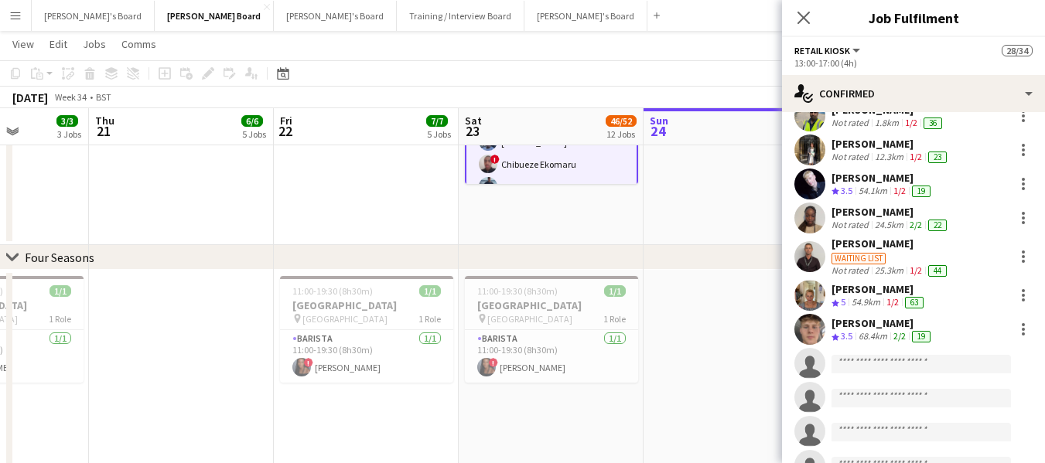
scroll to position [309, 0]
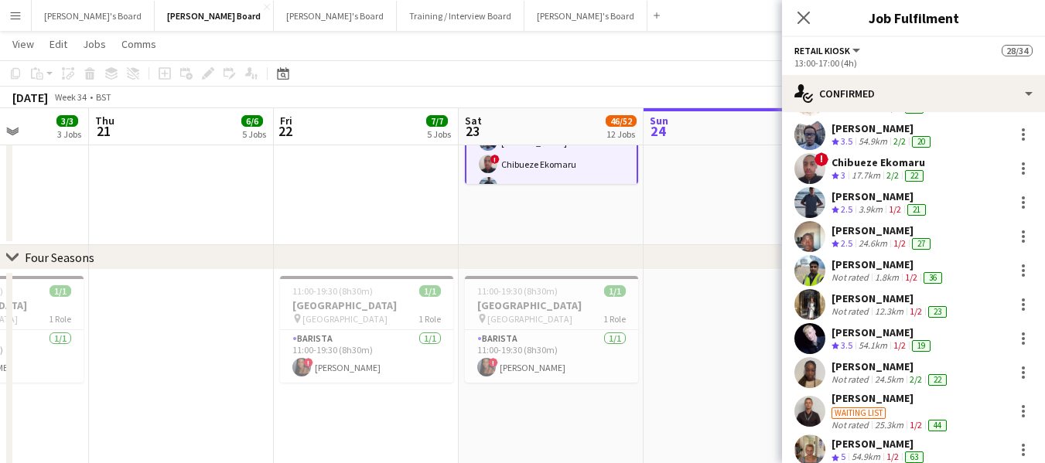
click at [852, 299] on div "[PERSON_NAME]" at bounding box center [890, 299] width 118 height 14
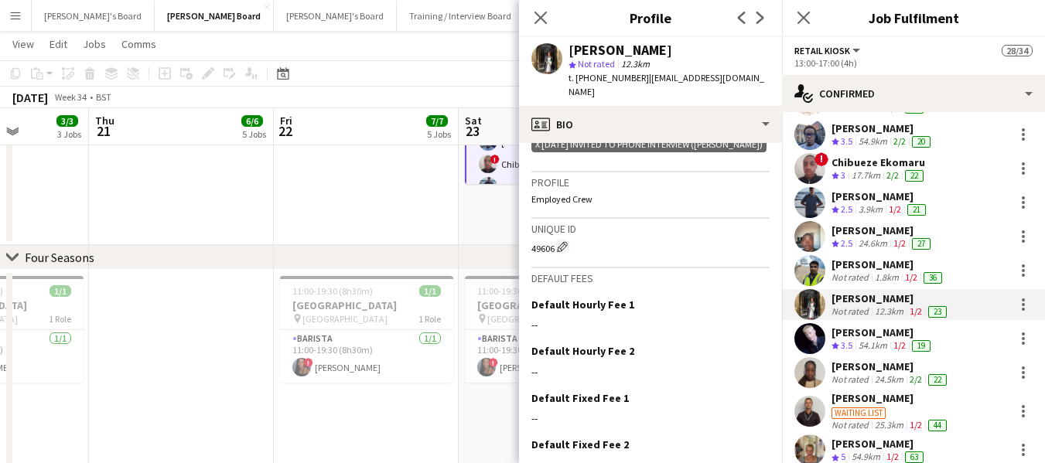
scroll to position [682, 0]
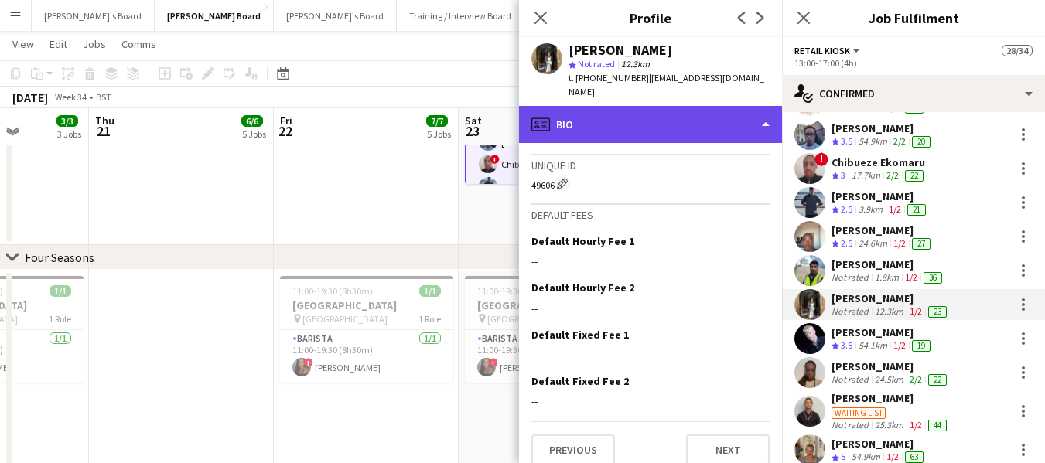
click at [638, 106] on div "profile Bio" at bounding box center [650, 124] width 263 height 37
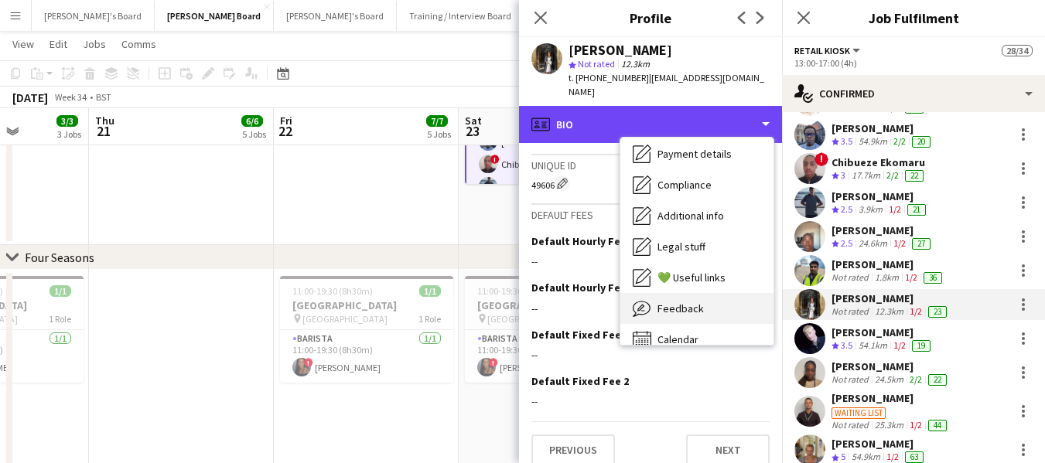
scroll to position [207, 0]
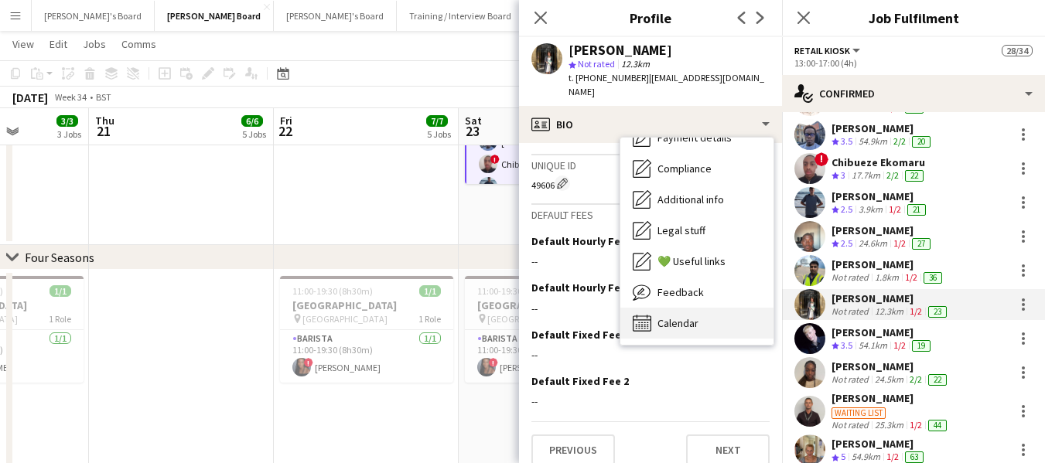
click at [710, 315] on div "Calendar Calendar" at bounding box center [696, 323] width 153 height 31
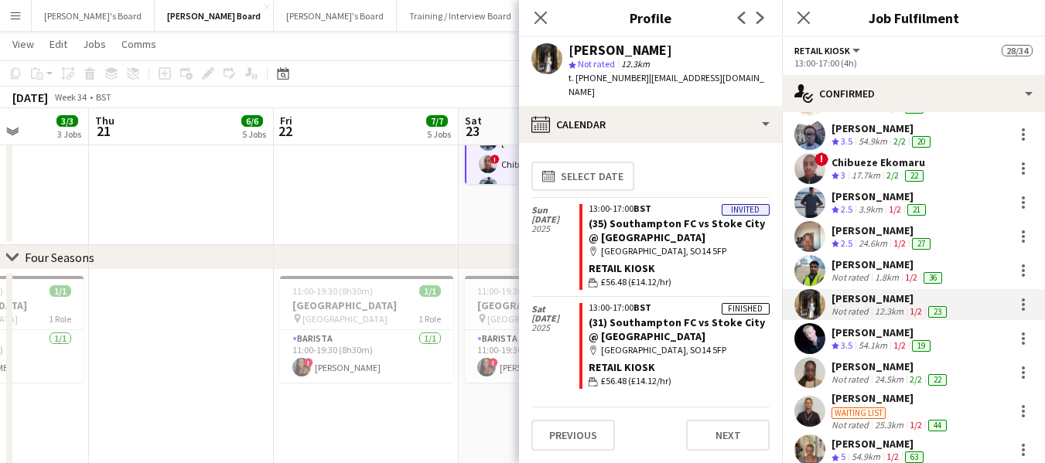
click at [547, 215] on span "14 Sep" at bounding box center [555, 219] width 48 height 9
click at [671, 218] on link "(35) Southampton FC vs Stoke City @ St Mary's Stadium, SO14 5FP" at bounding box center [677, 231] width 176 height 28
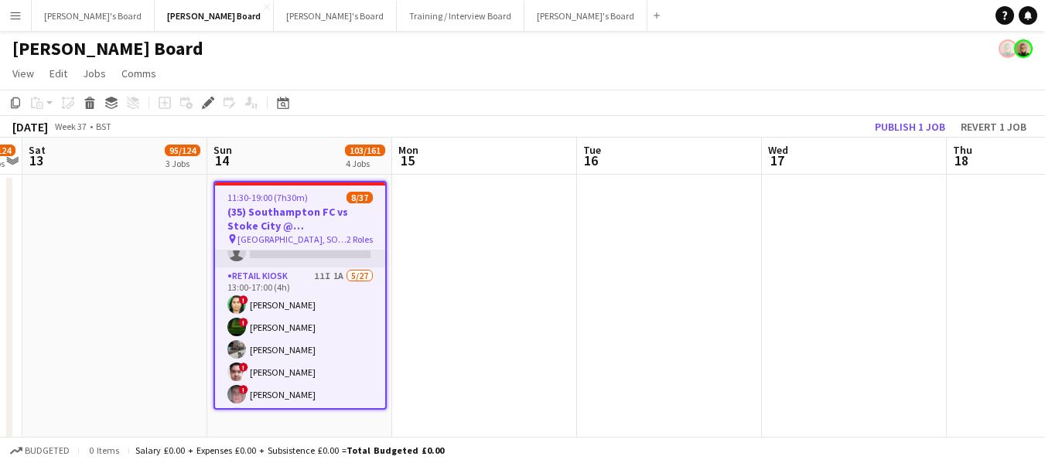
scroll to position [232, 0]
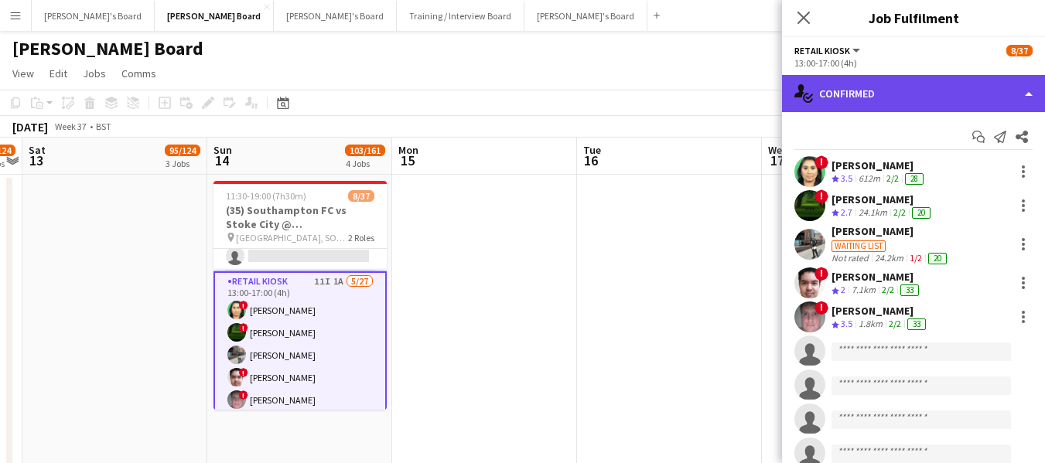
click at [992, 89] on div "single-neutral-actions-check-2 Confirmed" at bounding box center [913, 93] width 263 height 37
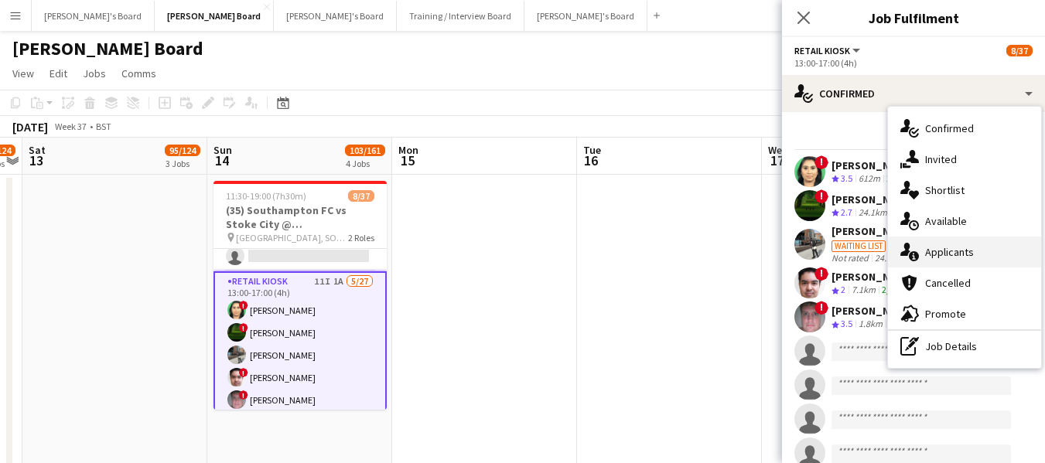
click at [961, 253] on div "single-neutral-actions-information Applicants" at bounding box center [964, 252] width 153 height 31
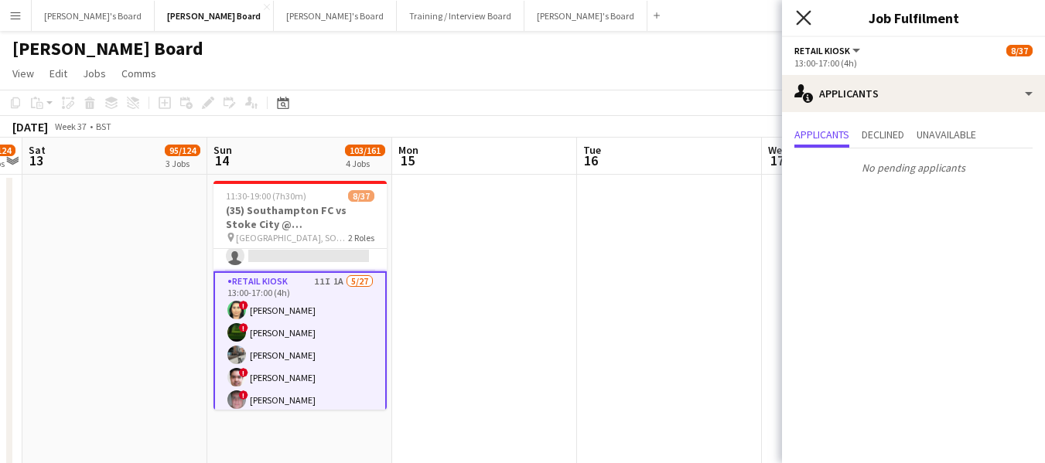
click at [806, 15] on icon at bounding box center [803, 17] width 15 height 15
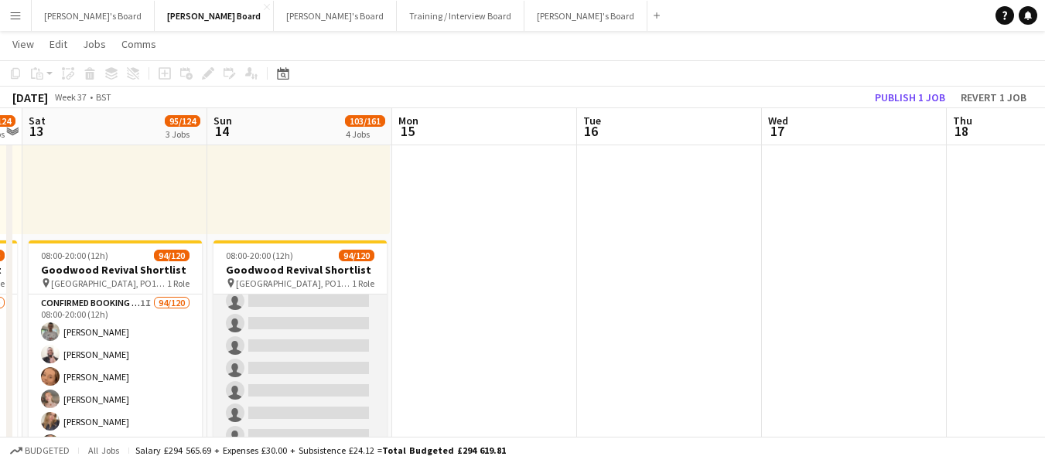
scroll to position [2320, 0]
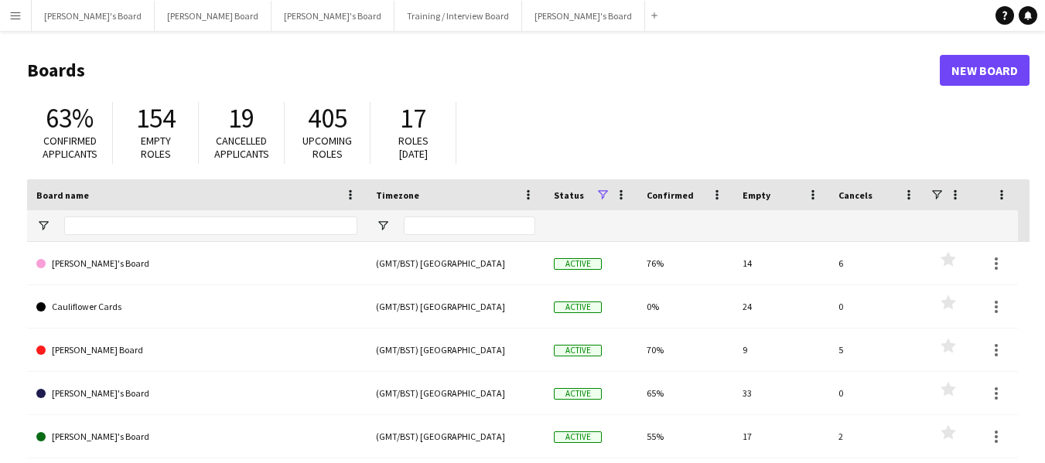
click at [15, 22] on button "Menu" at bounding box center [15, 15] width 31 height 31
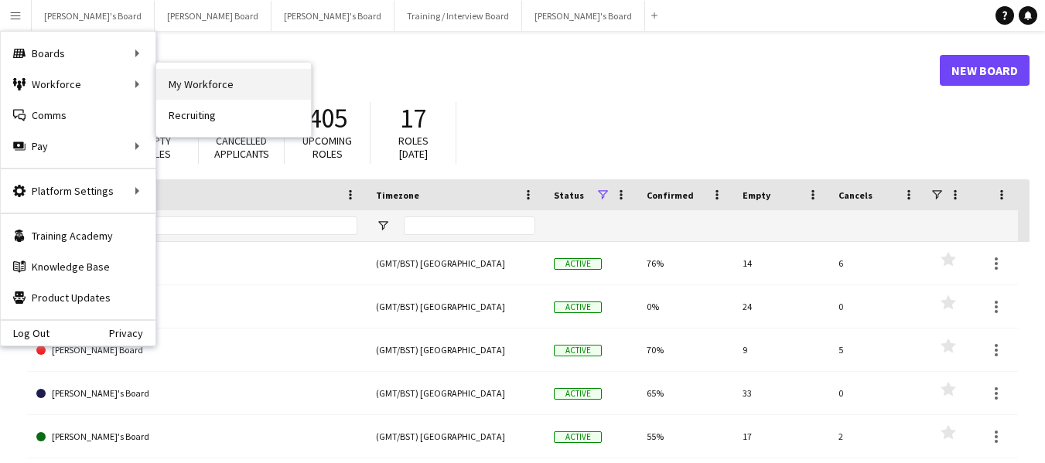
click at [168, 80] on link "My Workforce" at bounding box center [233, 84] width 155 height 31
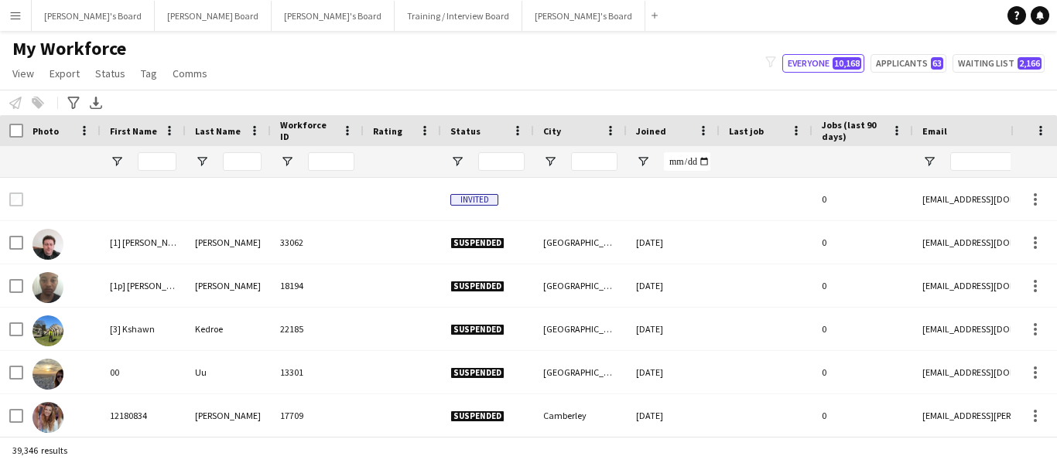
type input "*****"
type input "*******"
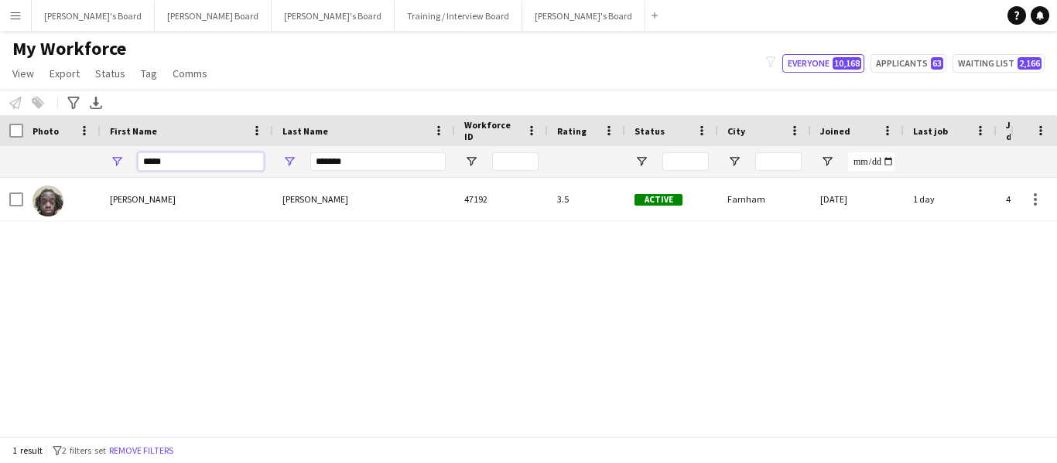
drag, startPoint x: 208, startPoint y: 166, endPoint x: 104, endPoint y: 166, distance: 103.6
click at [104, 166] on div "*****" at bounding box center [187, 161] width 172 height 31
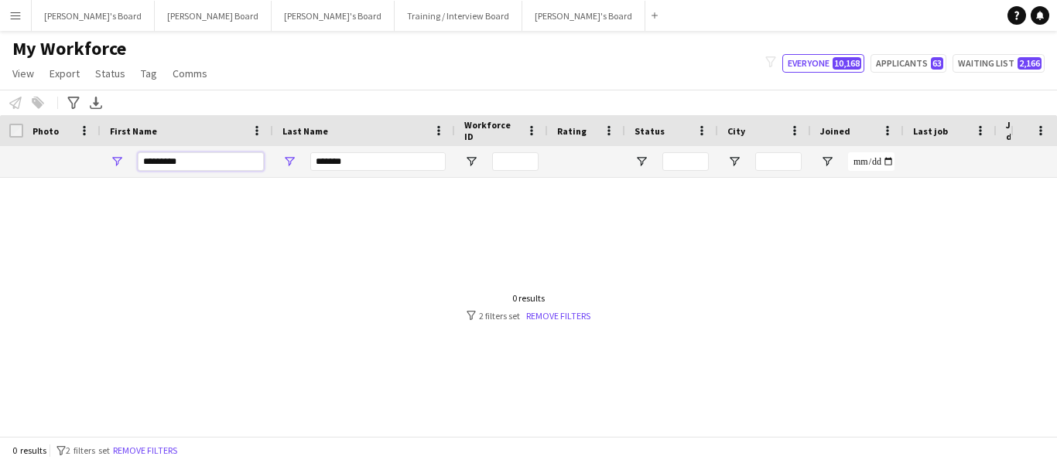
type input "*********"
drag, startPoint x: 349, startPoint y: 159, endPoint x: 278, endPoint y: 162, distance: 70.4
click at [278, 162] on div "*******" at bounding box center [364, 161] width 182 height 31
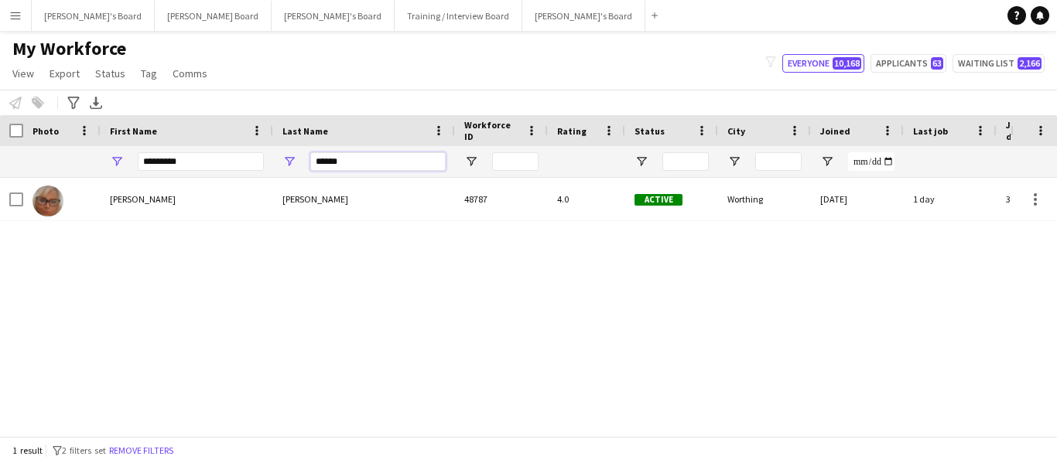
type input "******"
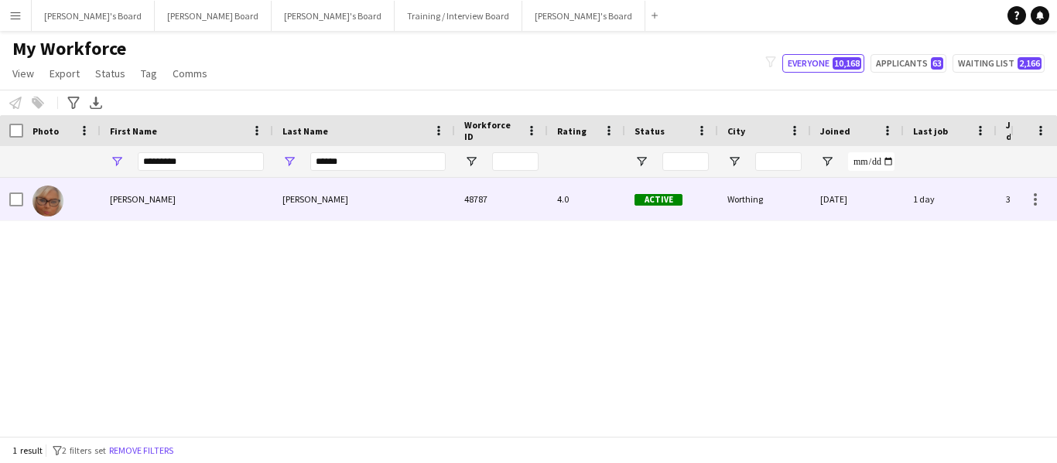
click at [307, 203] on div "Mullen" at bounding box center [364, 199] width 182 height 43
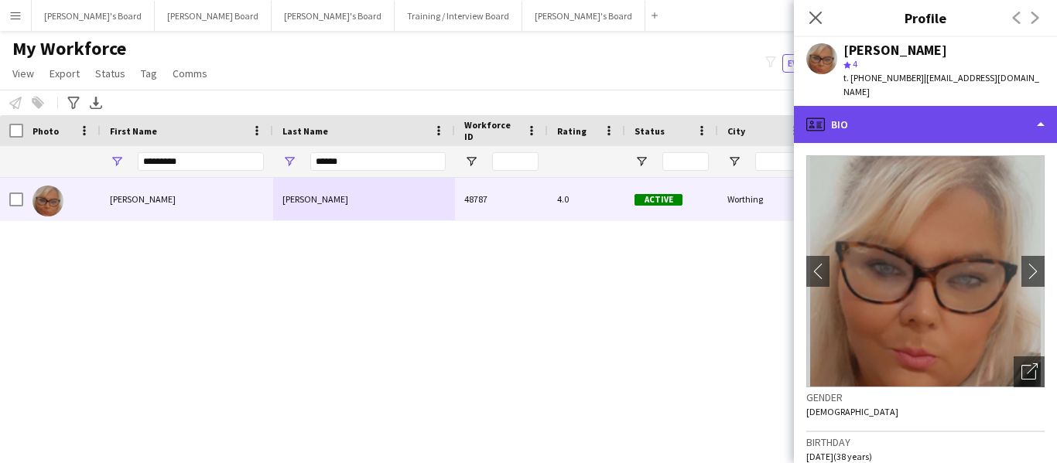
click at [925, 108] on div "profile Bio" at bounding box center [925, 124] width 263 height 37
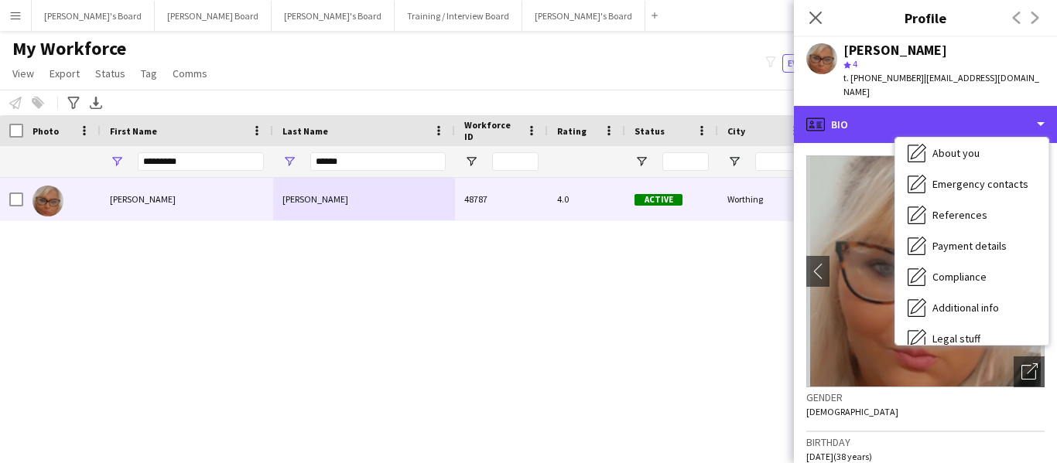
scroll to position [207, 0]
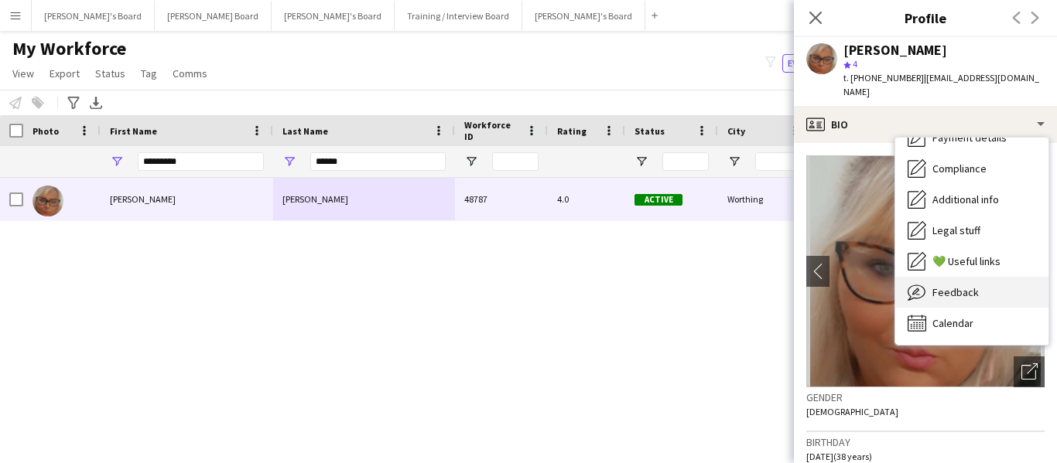
click at [966, 285] on span "Feedback" at bounding box center [955, 292] width 46 height 14
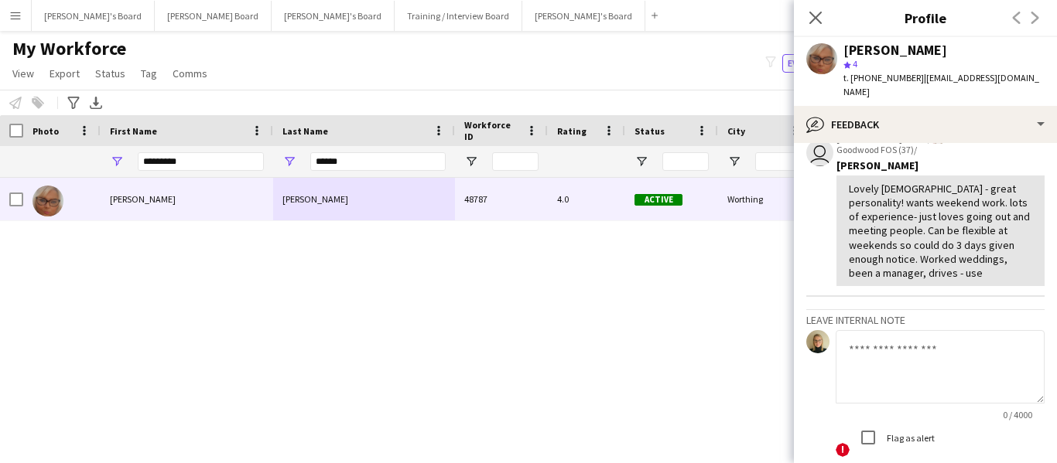
scroll to position [0, 0]
